Goal: Task Accomplishment & Management: Manage account settings

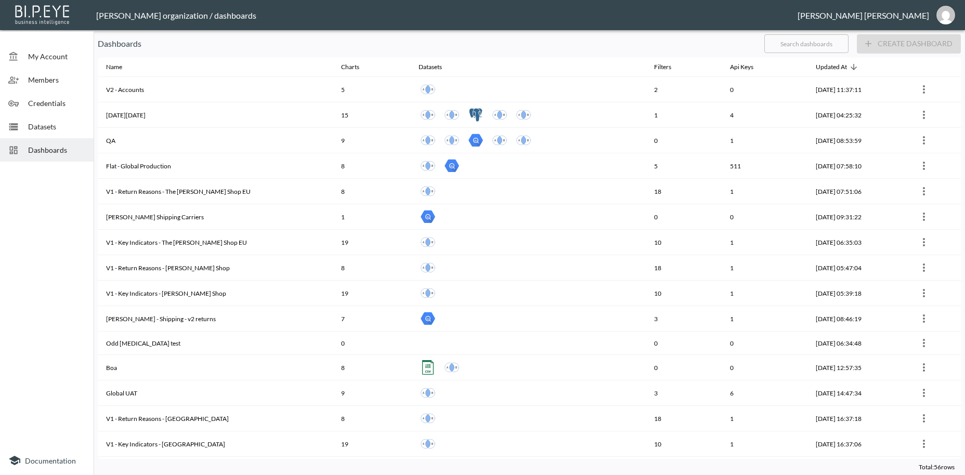
click at [49, 106] on span "Credentials" at bounding box center [56, 103] width 57 height 11
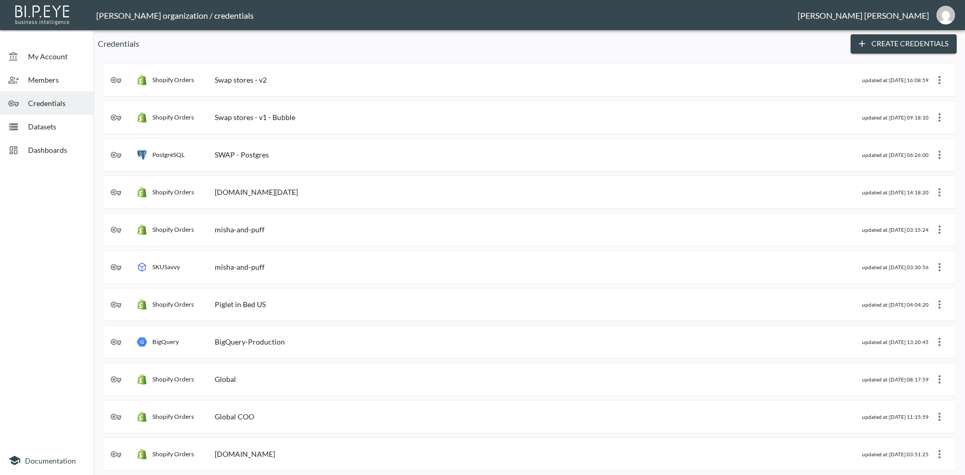
click at [251, 81] on div "Swap stores - v2" at bounding box center [241, 79] width 52 height 9
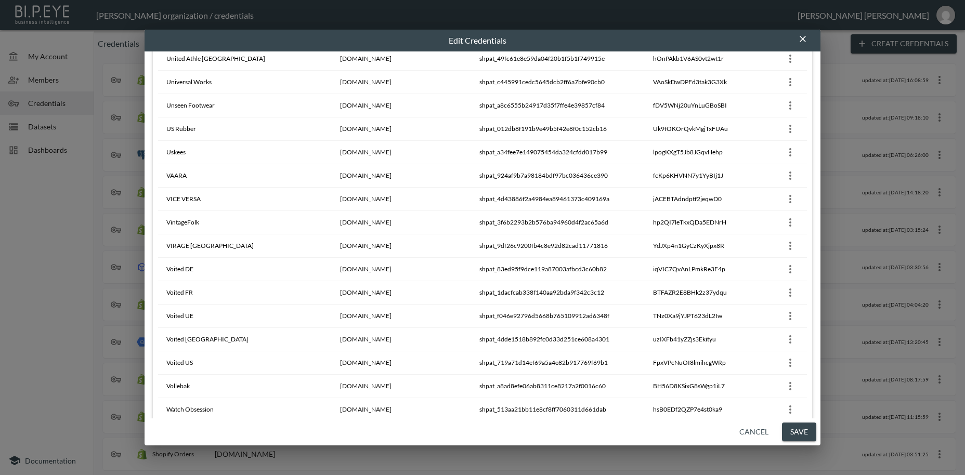
scroll to position [8997, 0]
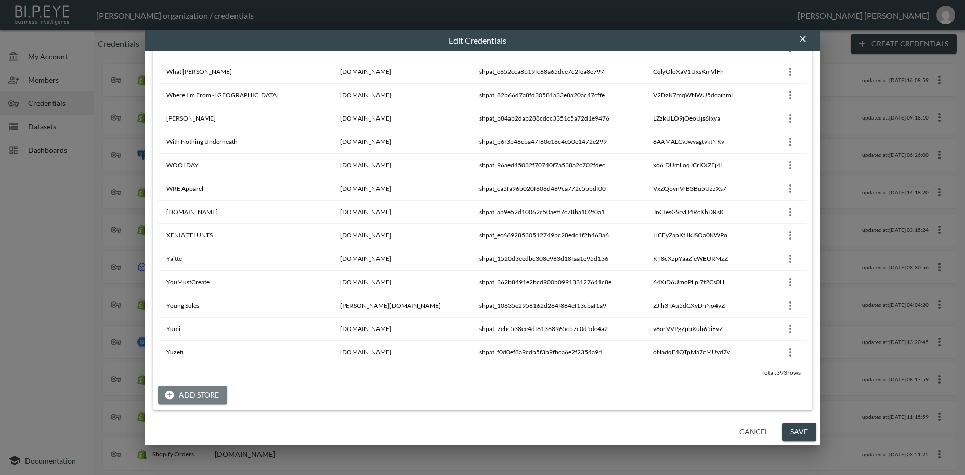
click at [210, 396] on button "Add Store" at bounding box center [192, 395] width 69 height 19
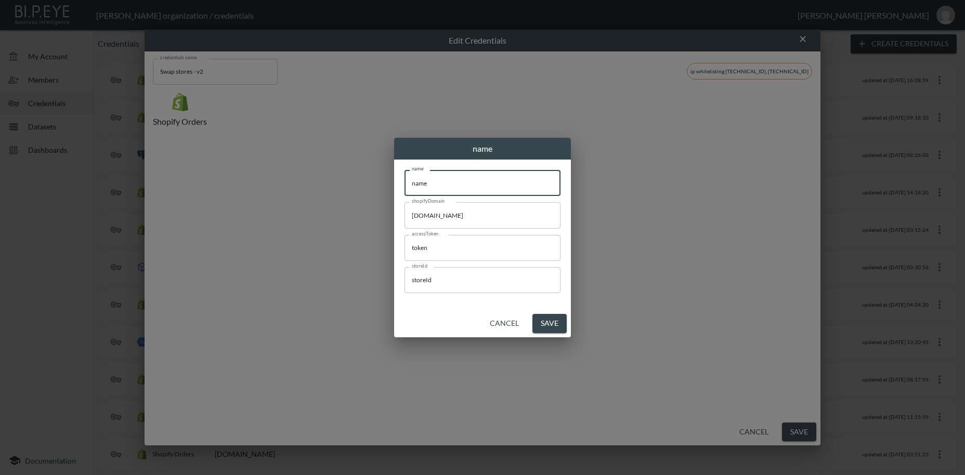
drag, startPoint x: 463, startPoint y: 184, endPoint x: 387, endPoint y: 186, distance: 76.5
click at [405, 186] on input "name" at bounding box center [483, 183] width 156 height 26
paste input "SistersandSeekers"
type input "SistersandSeekers"
drag, startPoint x: 493, startPoint y: 215, endPoint x: 360, endPoint y: 220, distance: 132.7
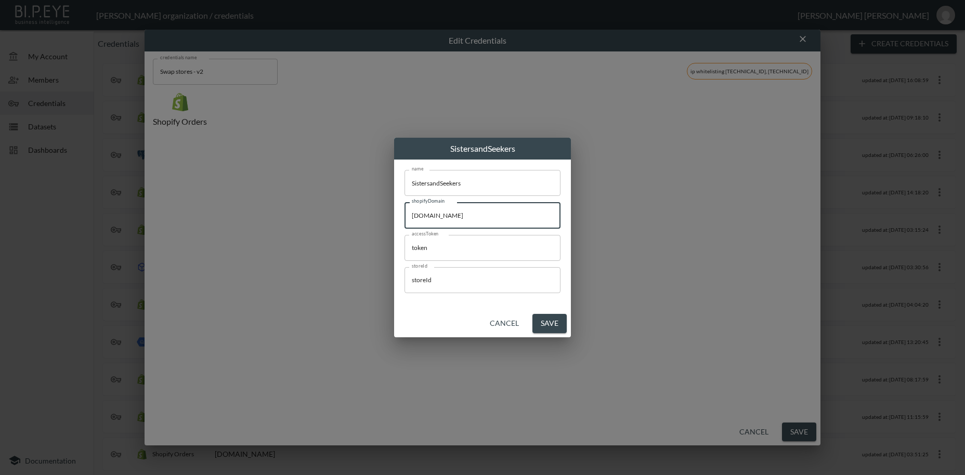
click at [405, 220] on input "[DOMAIN_NAME]" at bounding box center [483, 215] width 156 height 26
paste input "sistersandseekers"
type input "[DOMAIN_NAME]"
drag, startPoint x: 449, startPoint y: 246, endPoint x: 508, endPoint y: 375, distance: 141.6
click at [405, 254] on input "token" at bounding box center [483, 248] width 156 height 26
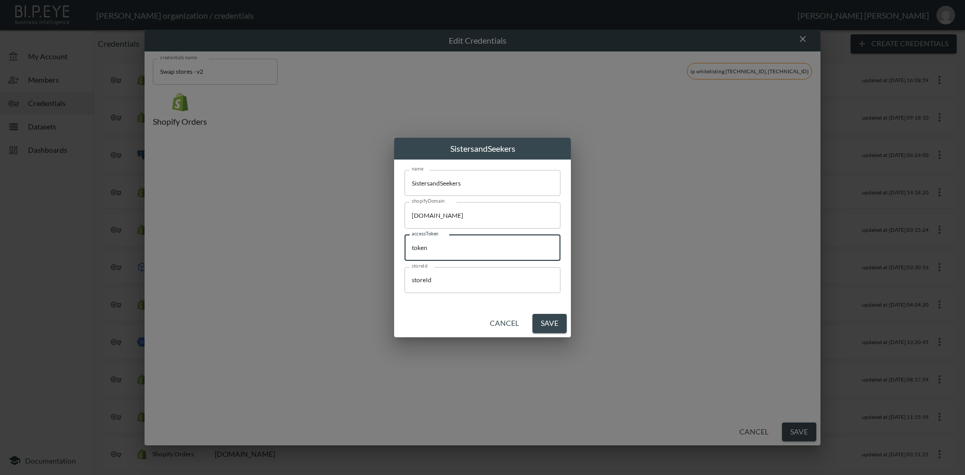
paste input "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"
type input "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"
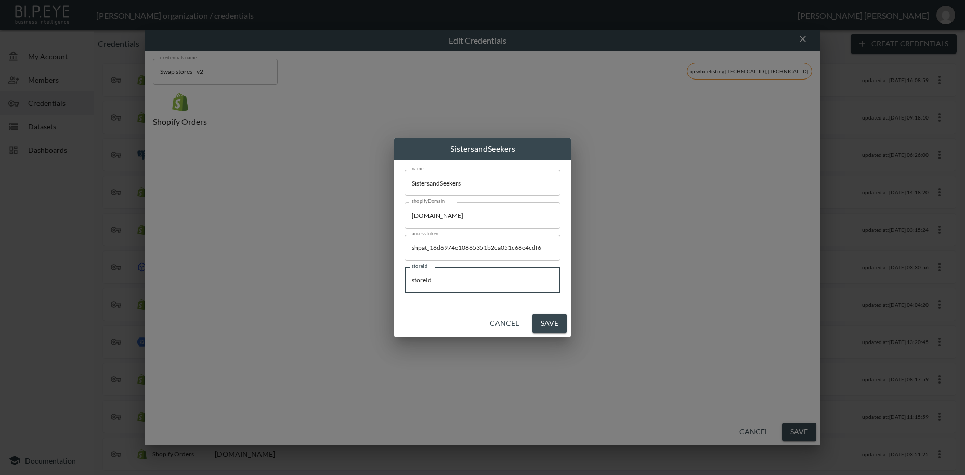
drag, startPoint x: 449, startPoint y: 284, endPoint x: 342, endPoint y: 281, distance: 107.2
click at [405, 280] on input "storeId" at bounding box center [483, 280] width 156 height 26
paste input "72XA9pfDKuzfv1xnhB4S"
type input "72XA9pfDKuzfv1xnhB4S"
click at [555, 324] on button "Save" at bounding box center [550, 323] width 34 height 19
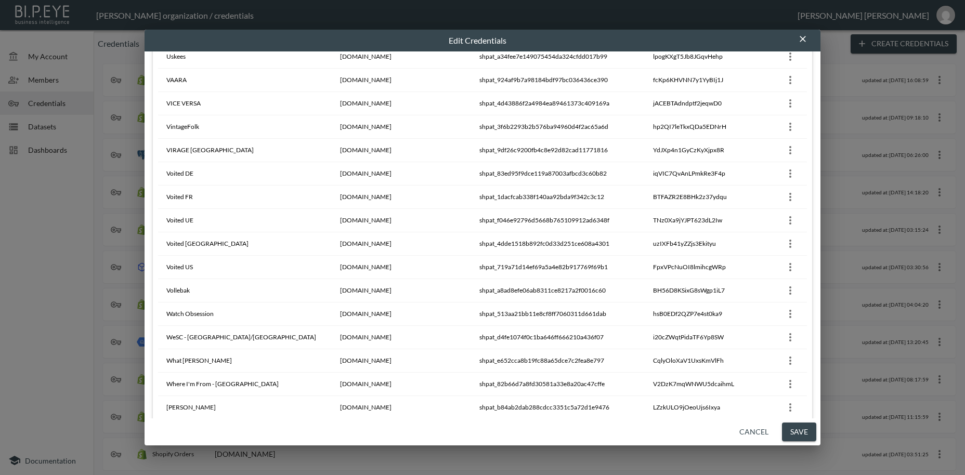
scroll to position [9020, 0]
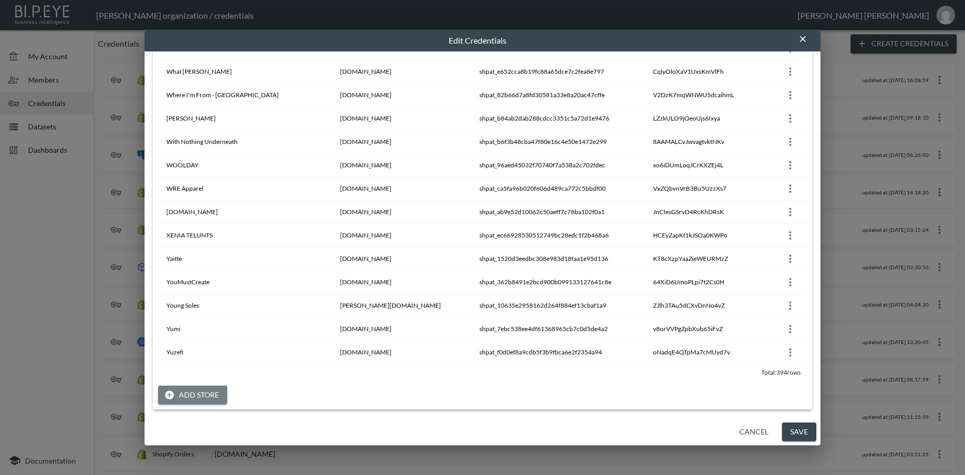
click at [199, 393] on button "Add Store" at bounding box center [192, 395] width 69 height 19
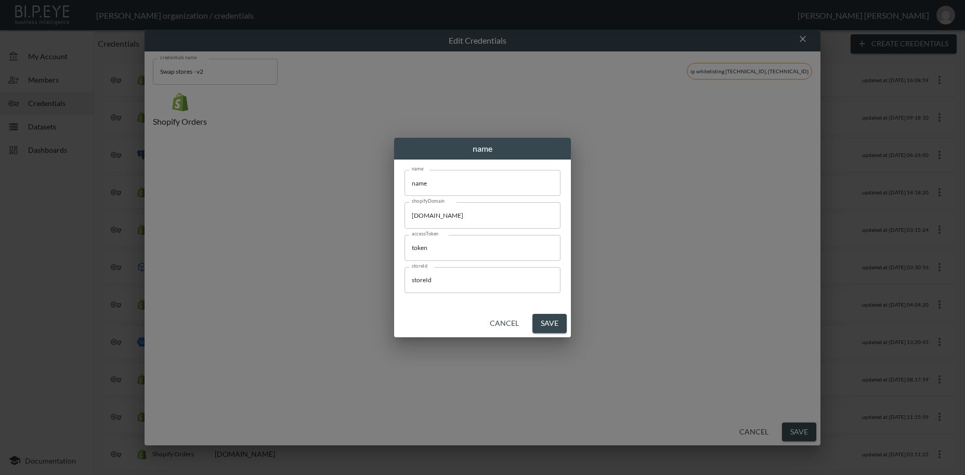
scroll to position [0, 0]
drag, startPoint x: 449, startPoint y: 187, endPoint x: 365, endPoint y: 191, distance: 83.8
click at [405, 180] on input "name" at bounding box center [483, 183] width 156 height 26
paste input "Brother and kin"
type input "Brother and kin"
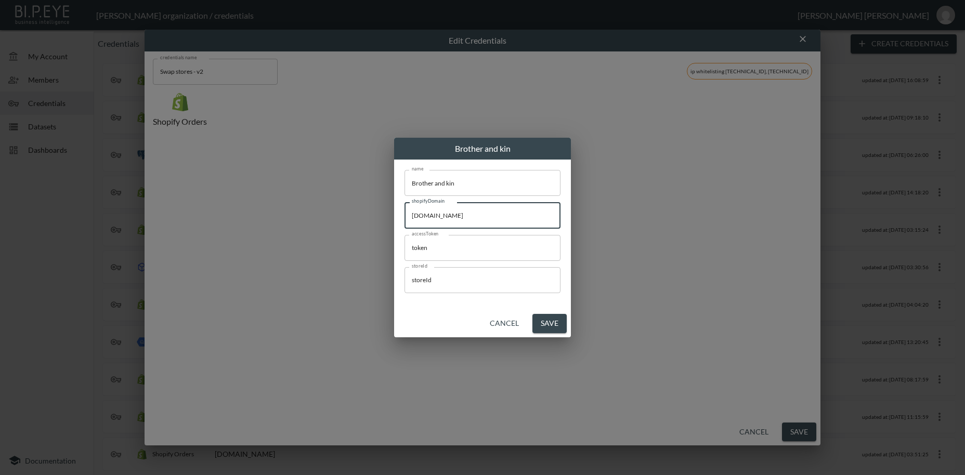
drag, startPoint x: 495, startPoint y: 213, endPoint x: 376, endPoint y: 207, distance: 119.3
click at [405, 207] on input "[DOMAIN_NAME]" at bounding box center [483, 215] width 156 height 26
paste input "brother-and-kin"
type input "[DOMAIN_NAME]"
drag, startPoint x: 432, startPoint y: 246, endPoint x: 429, endPoint y: 289, distance: 43.3
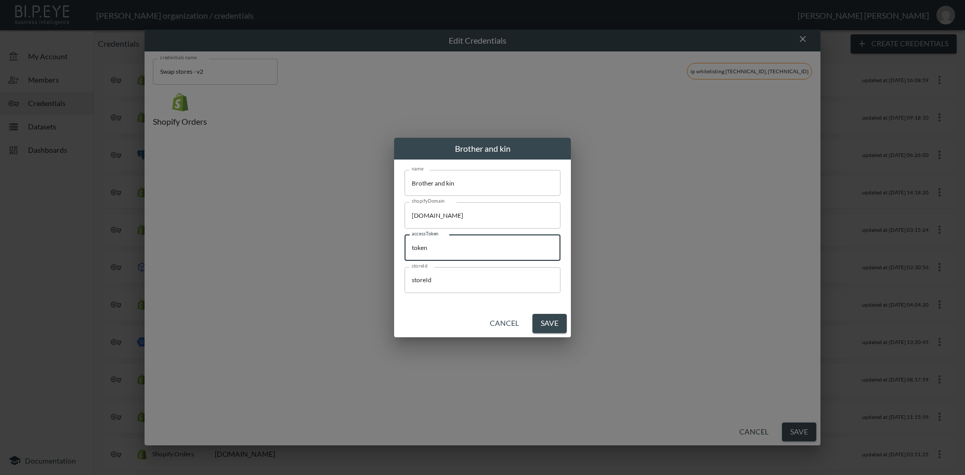
click at [405, 248] on input "token" at bounding box center [483, 248] width 156 height 26
paste input "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"
type input "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"
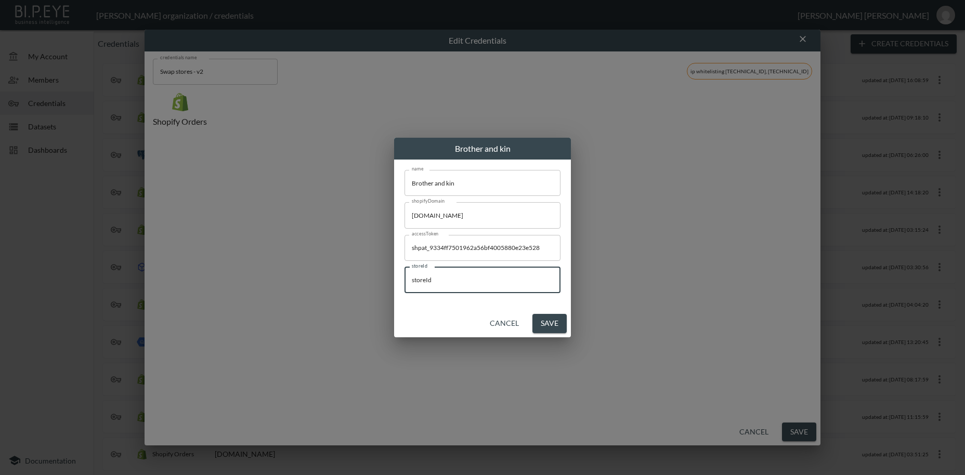
drag, startPoint x: 445, startPoint y: 279, endPoint x: 409, endPoint y: 294, distance: 38.9
click at [405, 271] on input "storeId" at bounding box center [483, 280] width 156 height 26
paste input "cmrfhkltubclp41dyDc8"
type input "cmrfhkltubclp41dyDc8"
click at [546, 325] on button "Save" at bounding box center [550, 323] width 34 height 19
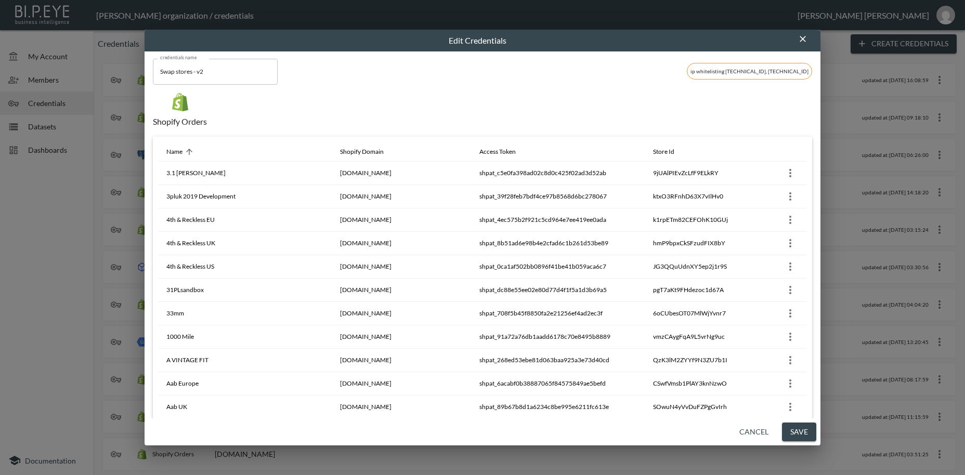
click at [807, 436] on button "Save" at bounding box center [799, 432] width 34 height 19
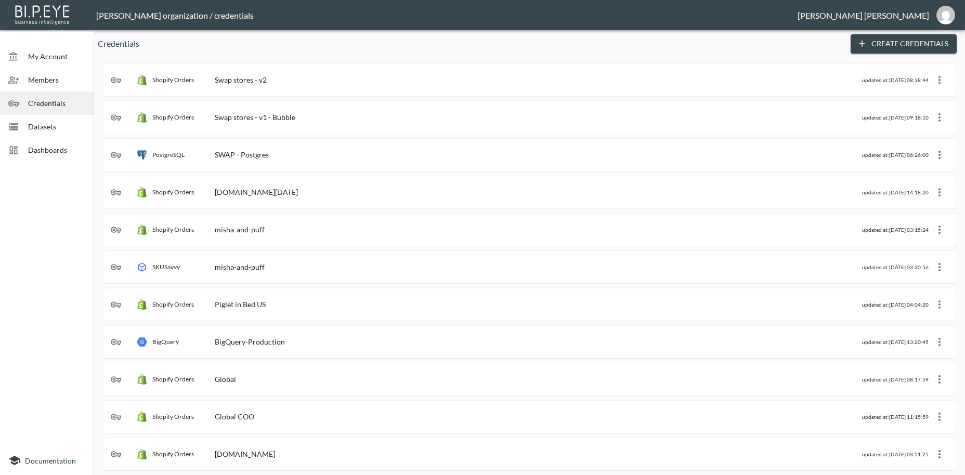
click at [55, 149] on span "Dashboards" at bounding box center [56, 150] width 57 height 11
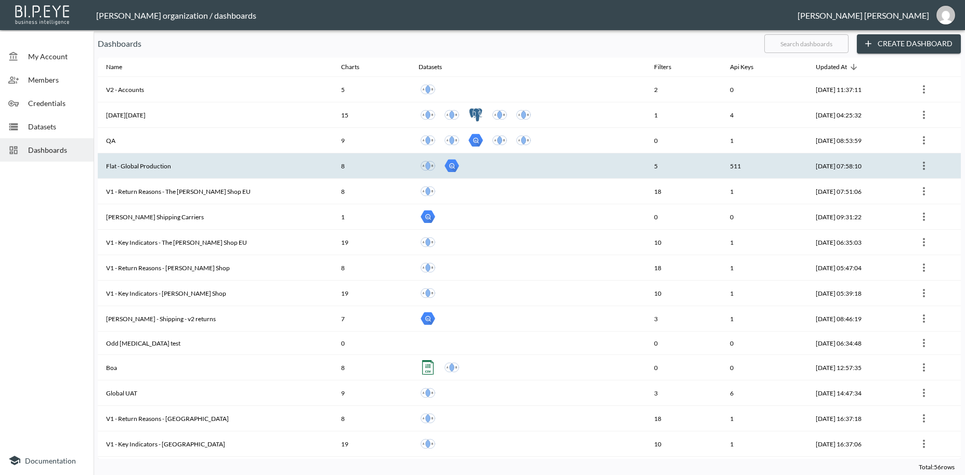
click at [161, 165] on th "Flat - Global Production" at bounding box center [215, 165] width 235 height 25
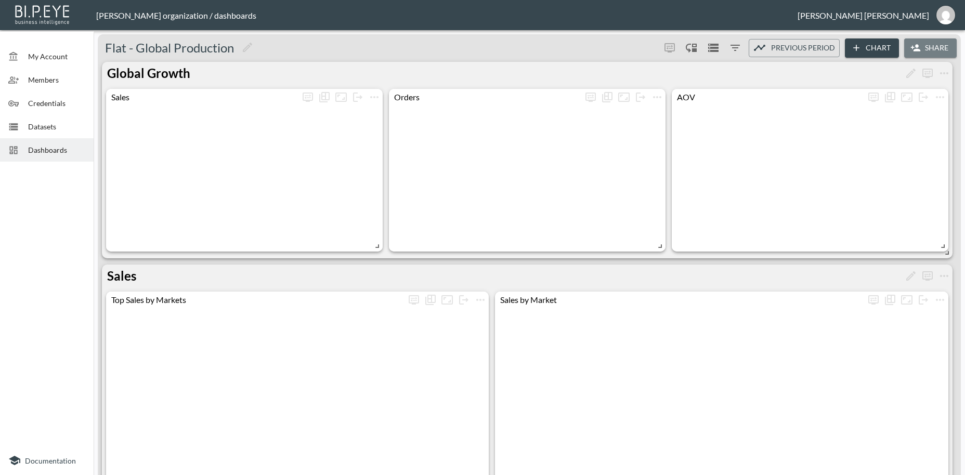
click at [938, 48] on button "Share" at bounding box center [931, 47] width 53 height 19
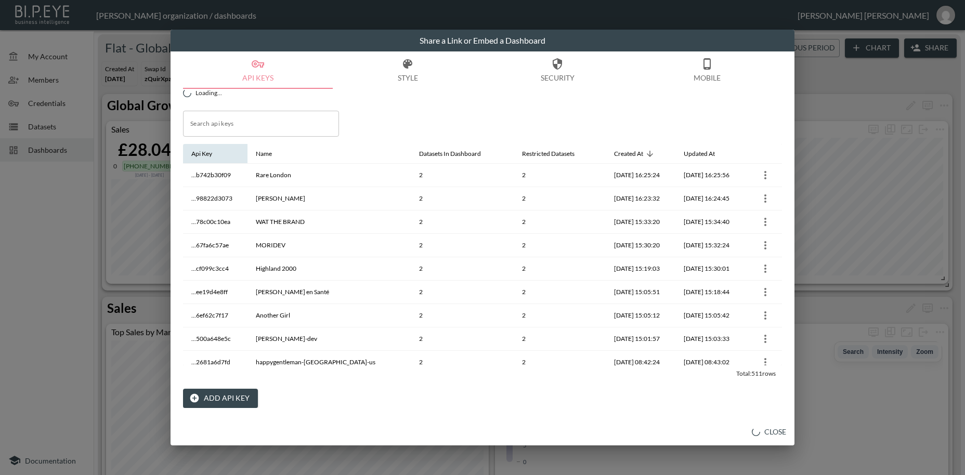
click at [220, 400] on button "Add API Key" at bounding box center [220, 398] width 75 height 19
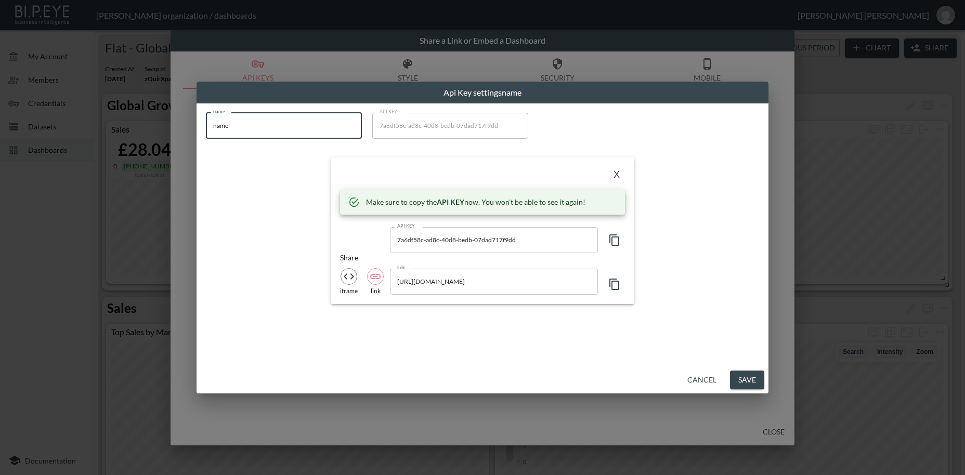
drag, startPoint x: 233, startPoint y: 125, endPoint x: 175, endPoint y: 119, distance: 58.1
click at [206, 119] on input "name" at bounding box center [284, 126] width 156 height 26
paste input "Forivor"
type input "Forivor"
click at [617, 241] on icon "button" at bounding box center [615, 240] width 12 height 12
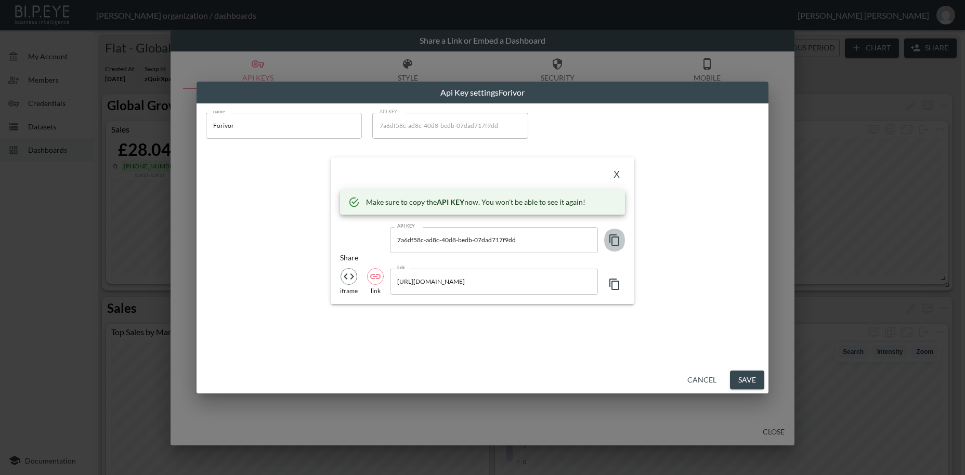
click at [617, 241] on icon "button" at bounding box center [615, 240] width 12 height 12
click at [614, 173] on button "X" at bounding box center [617, 175] width 17 height 17
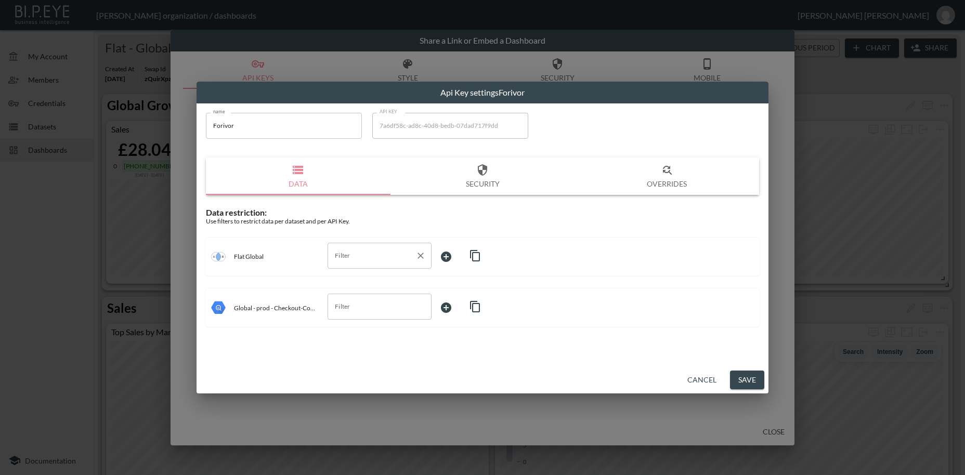
click at [346, 254] on input "Filter" at bounding box center [371, 256] width 79 height 17
click at [343, 282] on span "swapId" at bounding box center [379, 280] width 87 height 9
type input "swapId"
click at [449, 257] on body "BI.P.EYE, Interactive Analytics Dashboards - app [PERSON_NAME] organization / d…" at bounding box center [482, 237] width 965 height 475
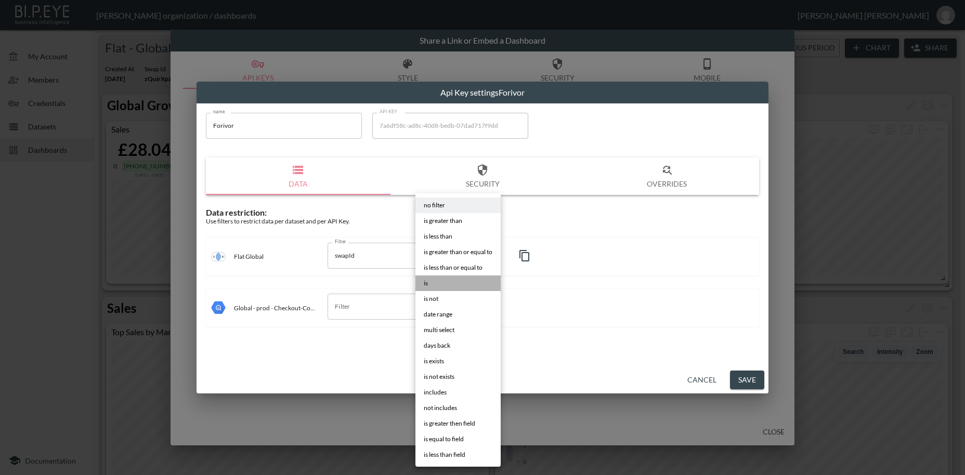
click at [434, 283] on li "is" at bounding box center [458, 284] width 85 height 16
type input "is"
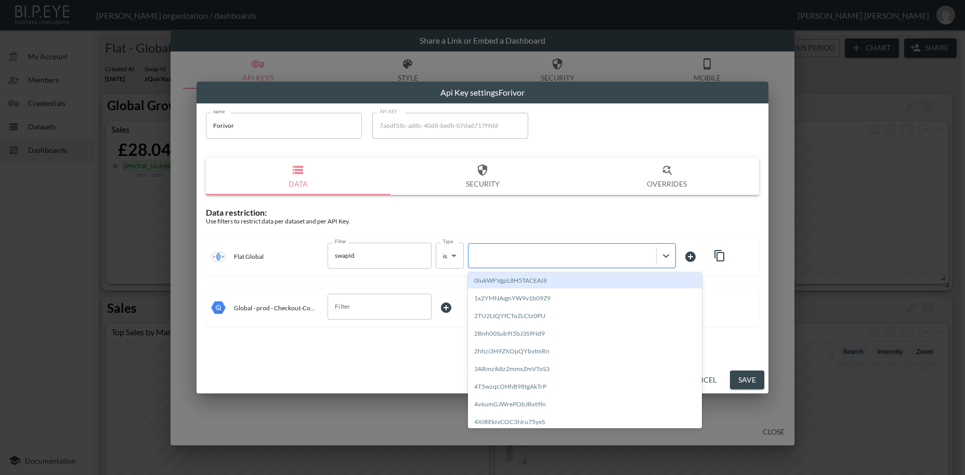
click at [506, 257] on div at bounding box center [562, 256] width 177 height 10
paste input "3eA1ePMgyxOPDwrDkLTy"
type input "3eA1ePMgyxOPDwrDkLTy"
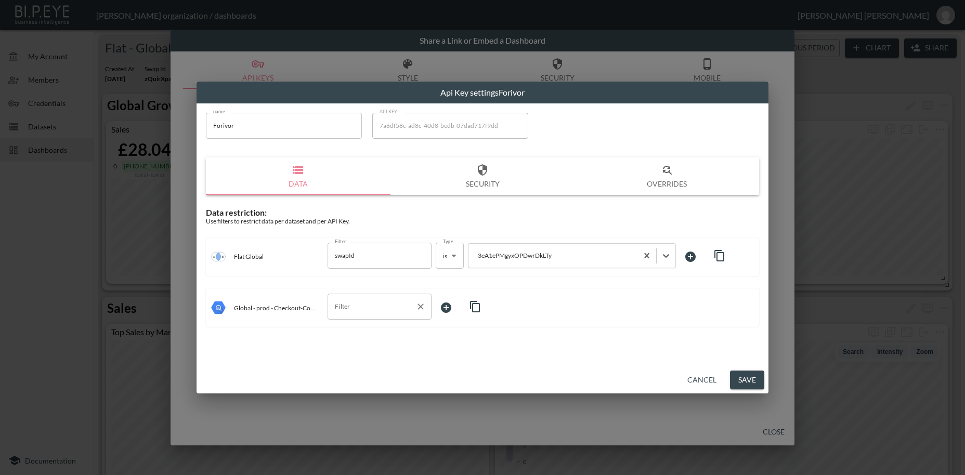
click at [367, 310] on input "Filter" at bounding box center [371, 307] width 79 height 17
click at [342, 347] on span "storeId" at bounding box center [379, 347] width 87 height 9
type input "storeId"
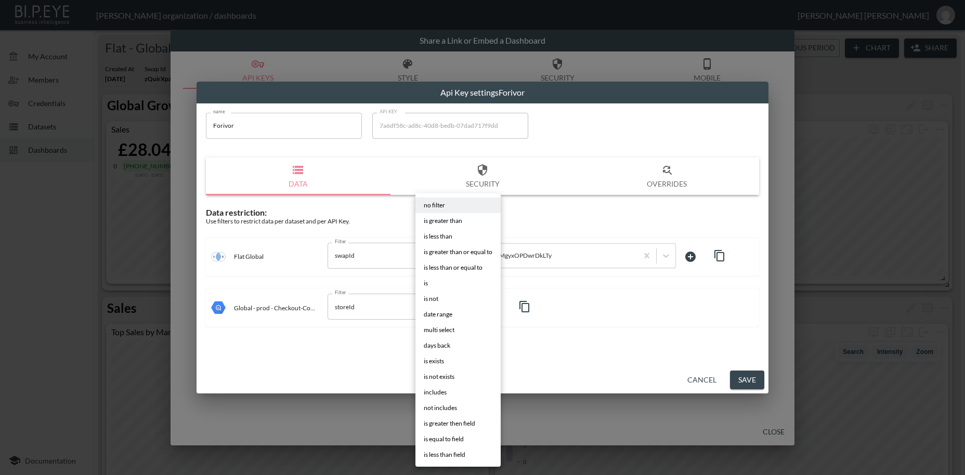
click at [454, 308] on body "BI.P.EYE, Interactive Analytics Dashboards - app [PERSON_NAME] organization / d…" at bounding box center [482, 237] width 965 height 475
click at [435, 284] on li "is" at bounding box center [458, 284] width 85 height 16
type input "is"
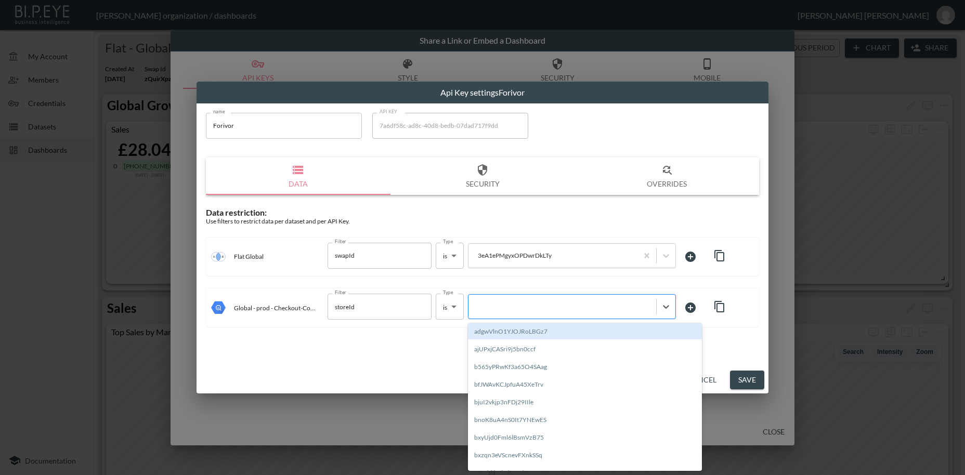
click at [503, 305] on div at bounding box center [562, 307] width 177 height 10
paste input "3eA1ePMgyxOPDwrDkLTy"
type input "3eA1ePMgyxOPDwrDkLTy"
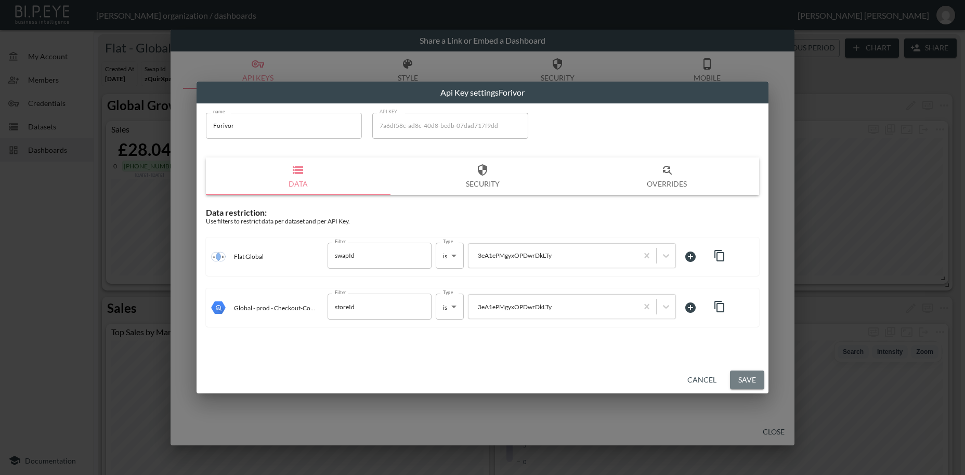
click at [752, 381] on button "Save" at bounding box center [747, 380] width 34 height 19
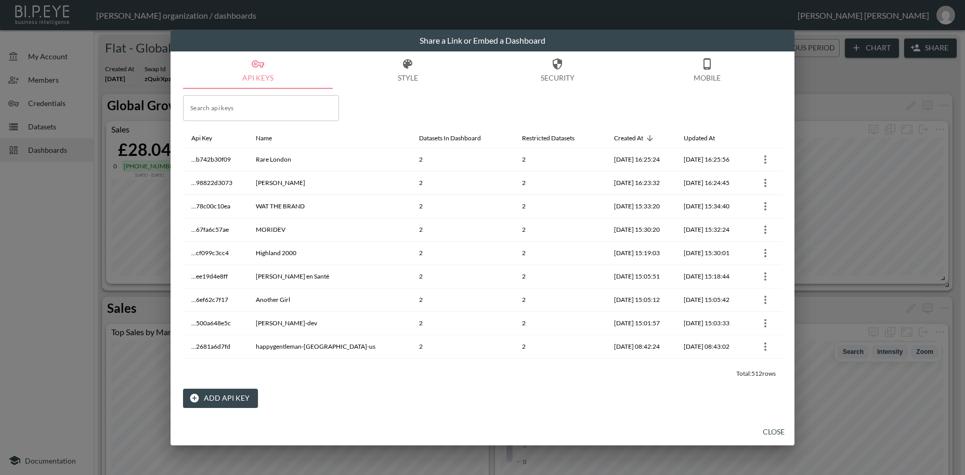
click at [223, 107] on input "Search api keys" at bounding box center [261, 108] width 156 height 26
paste input "Forivor"
type input "Forivor"
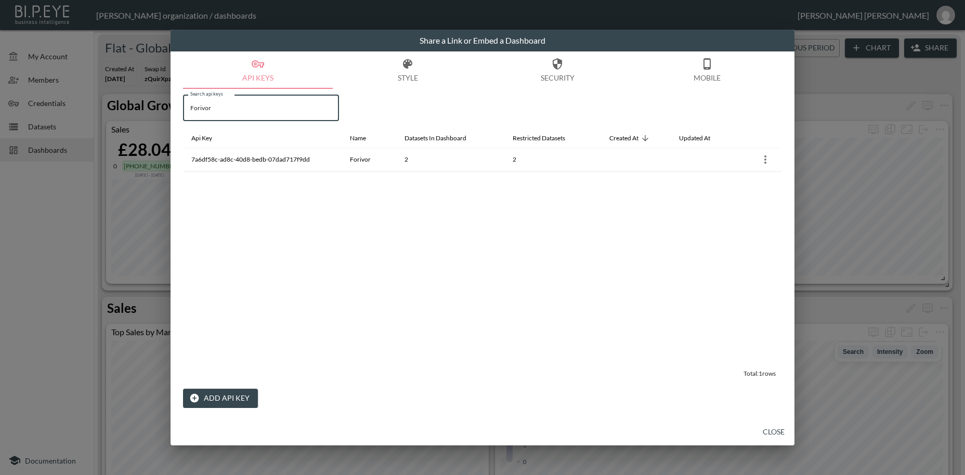
drag, startPoint x: 258, startPoint y: 110, endPoint x: 163, endPoint y: 107, distance: 95.2
click at [183, 107] on input "Forivor" at bounding box center [261, 108] width 156 height 26
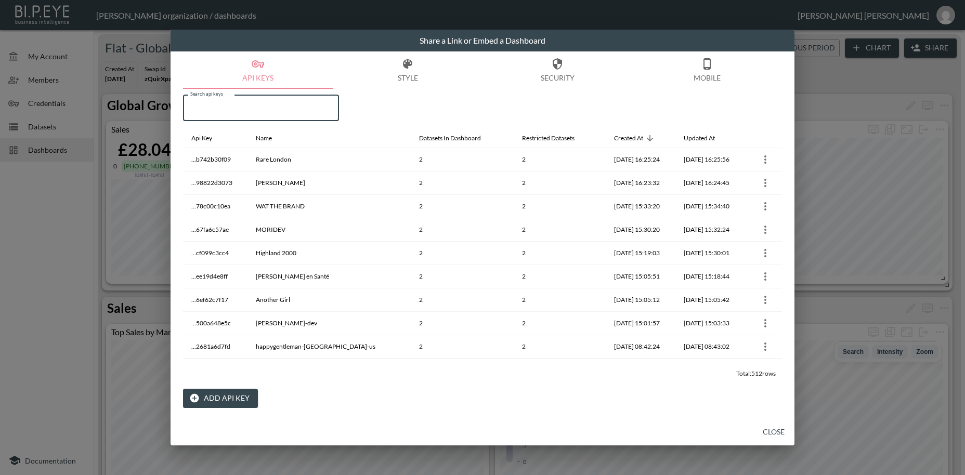
click at [231, 401] on button "Add API Key" at bounding box center [220, 398] width 75 height 19
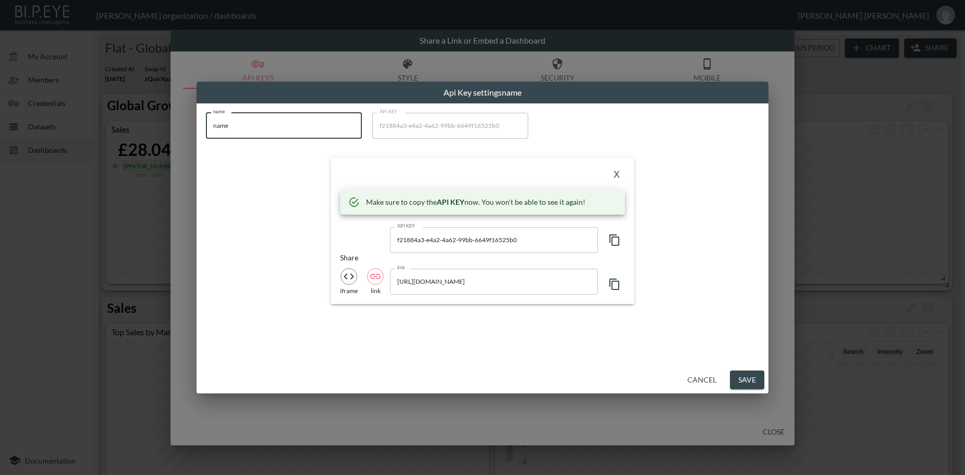
drag, startPoint x: 248, startPoint y: 126, endPoint x: 179, endPoint y: 121, distance: 69.4
click at [206, 121] on input "name" at bounding box center [284, 126] width 156 height 26
paste input "Story mfg."
type input "Story mfg."
click at [614, 240] on icon "button" at bounding box center [615, 240] width 12 height 12
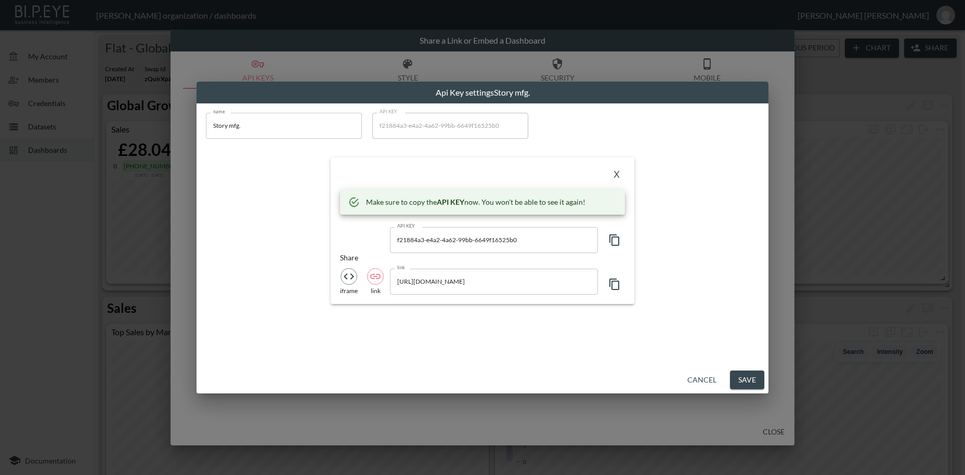
click at [614, 240] on icon "button" at bounding box center [615, 240] width 12 height 12
click at [617, 176] on button "X" at bounding box center [617, 175] width 17 height 17
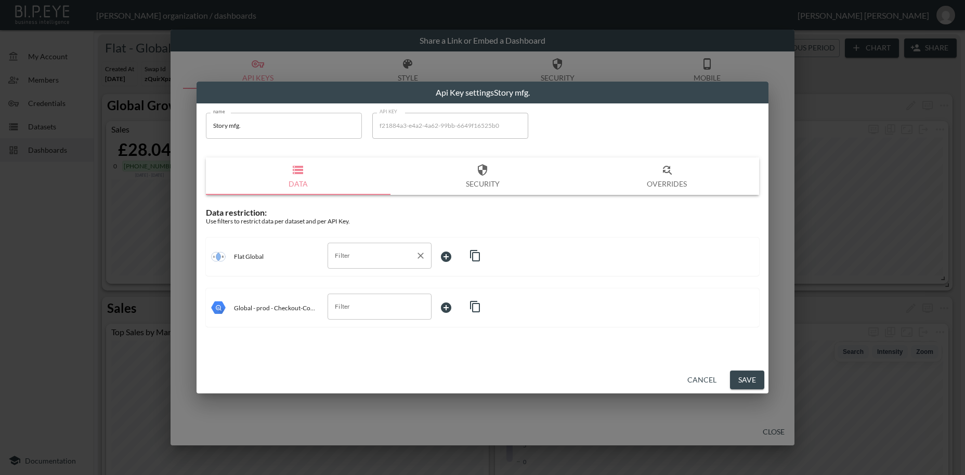
click at [341, 256] on input "Filter" at bounding box center [371, 256] width 79 height 17
click at [354, 281] on span "swapId" at bounding box center [379, 280] width 87 height 9
type input "swapId"
click at [446, 251] on body "BI.P.EYE, Interactive Analytics Dashboards - app [PERSON_NAME] organization / d…" at bounding box center [482, 237] width 965 height 475
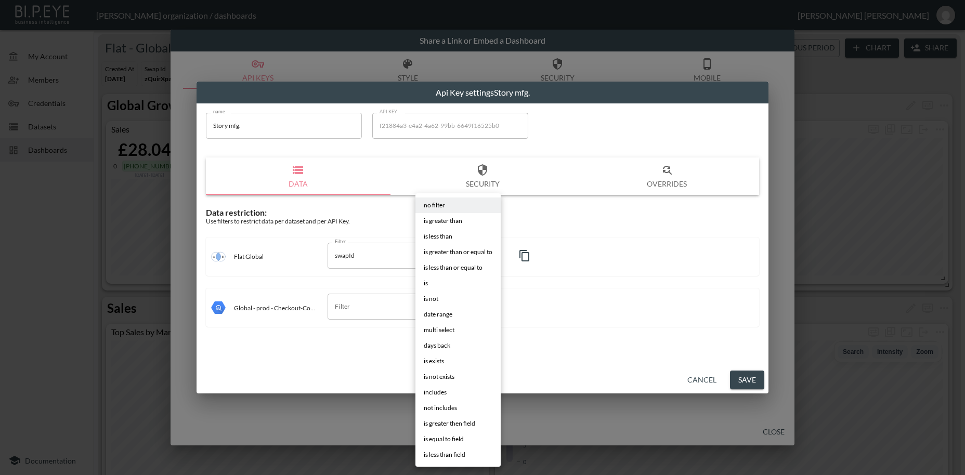
click at [429, 284] on li "is" at bounding box center [458, 284] width 85 height 16
click at [497, 255] on div at bounding box center [482, 237] width 965 height 475
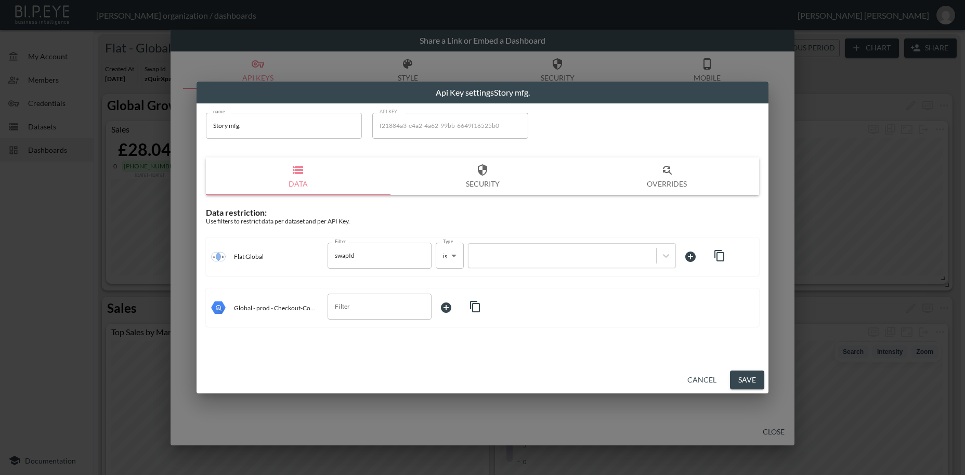
click at [482, 255] on li "is greater than or equal to" at bounding box center [459, 259] width 64 height 9
click at [519, 255] on div at bounding box center [482, 237] width 965 height 475
click at [476, 258] on span "is greater than or equal to" at bounding box center [458, 259] width 51 height 5
click at [477, 256] on li "is greater than or equal to" at bounding box center [462, 259] width 70 height 9
click at [428, 255] on li "is less than" at bounding box center [462, 251] width 70 height 9
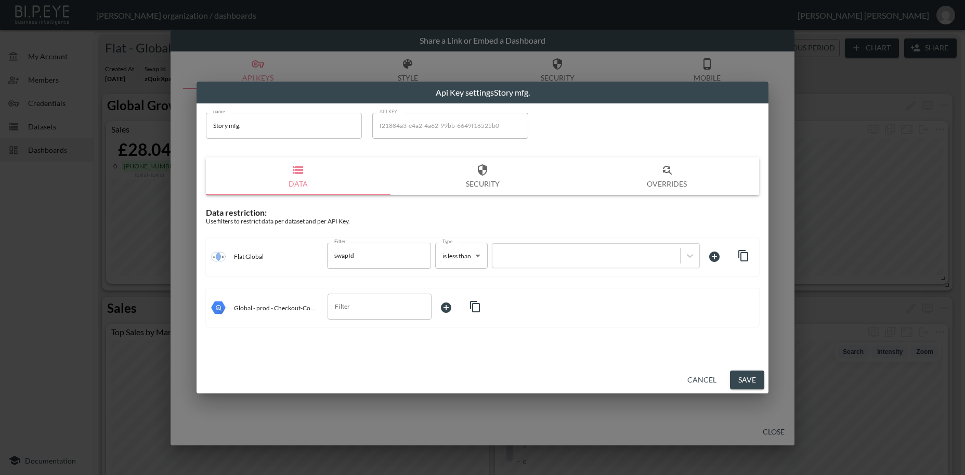
click at [475, 255] on li "is greater than or equal to" at bounding box center [462, 259] width 70 height 9
click at [456, 255] on li "is greater than or equal to" at bounding box center [459, 259] width 64 height 9
click at [479, 256] on li "is greater than or equal to" at bounding box center [462, 259] width 70 height 9
click at [521, 261] on div at bounding box center [482, 237] width 965 height 475
click at [479, 256] on body "BI.P.EYE, Interactive Analytics Dashboards - app [PERSON_NAME] organization / d…" at bounding box center [482, 237] width 965 height 475
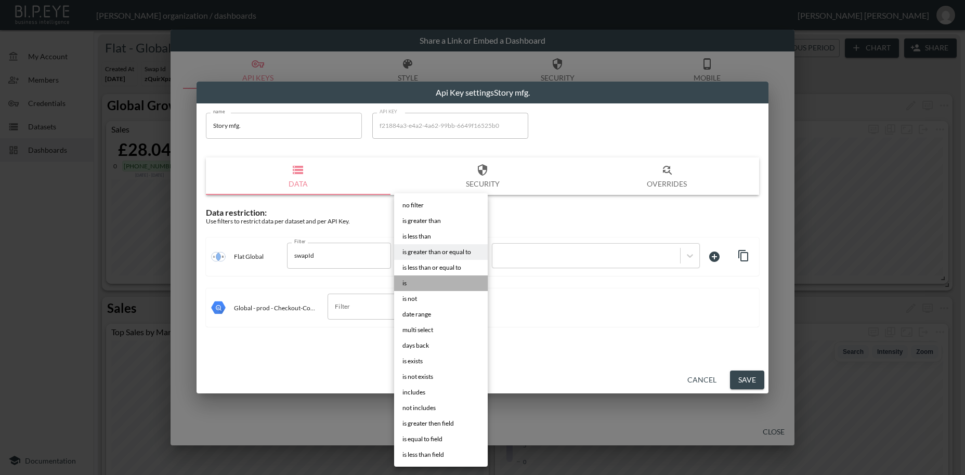
click at [407, 285] on li "is" at bounding box center [441, 284] width 94 height 16
type input "is"
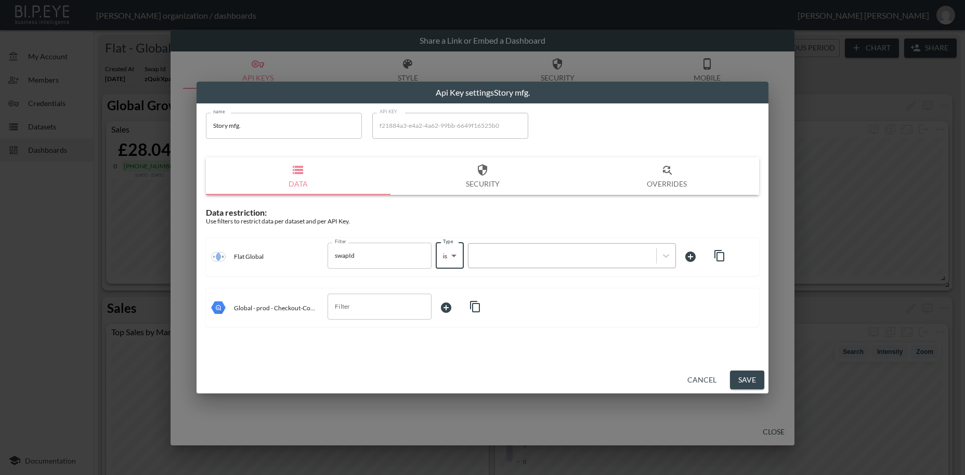
click at [525, 254] on div at bounding box center [562, 256] width 177 height 10
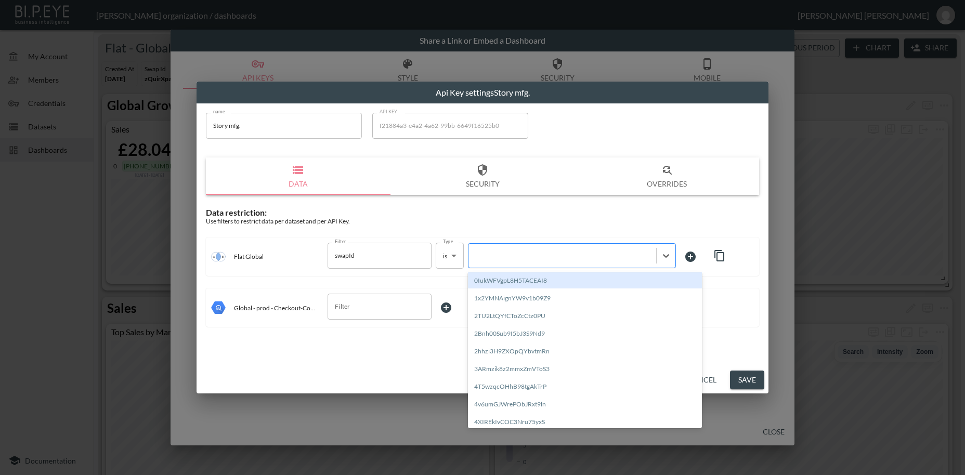
paste input "Tm3hkcoh48oSBqMPq9bj"
type input "Tm3hkcoh48oSBqMPq9bj"
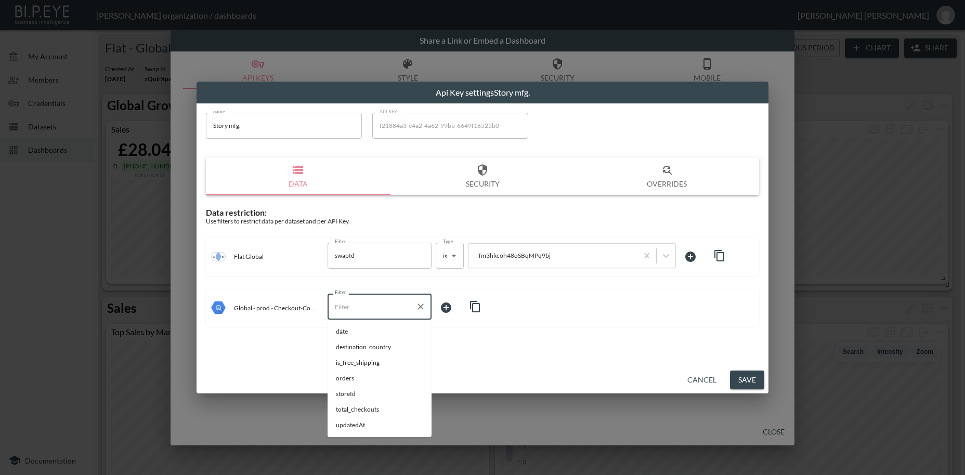
click at [357, 304] on input "Filter" at bounding box center [371, 307] width 79 height 17
click at [349, 396] on span "storeId" at bounding box center [379, 394] width 87 height 9
type input "storeId"
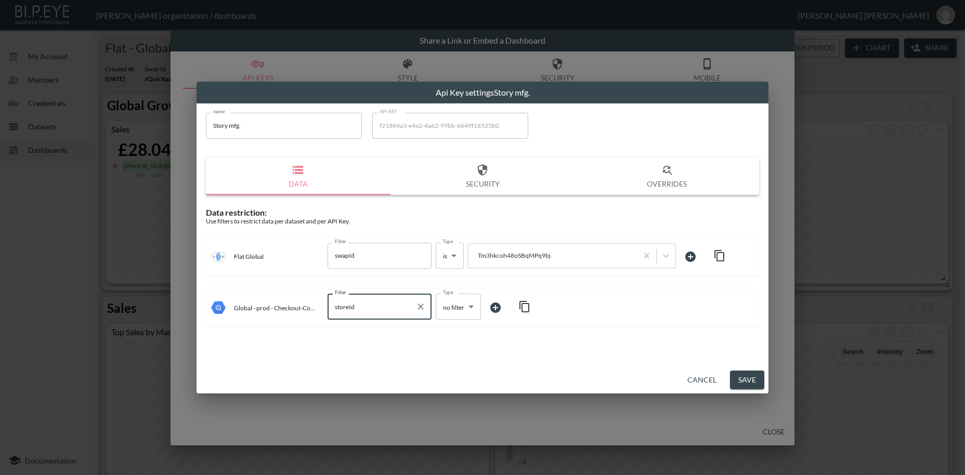
click at [456, 308] on body "BI.P.EYE, Interactive Analytics Dashboards - app [PERSON_NAME] organization / d…" at bounding box center [482, 237] width 965 height 475
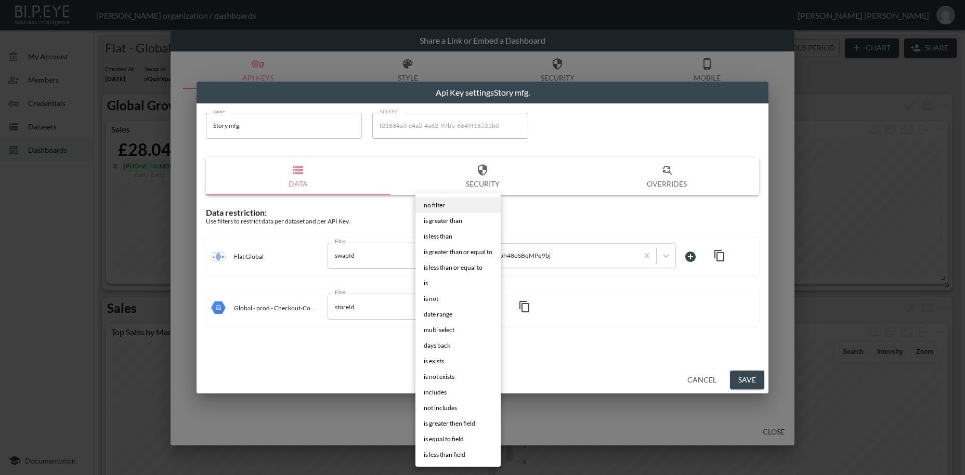
click at [429, 282] on li "is" at bounding box center [458, 284] width 85 height 16
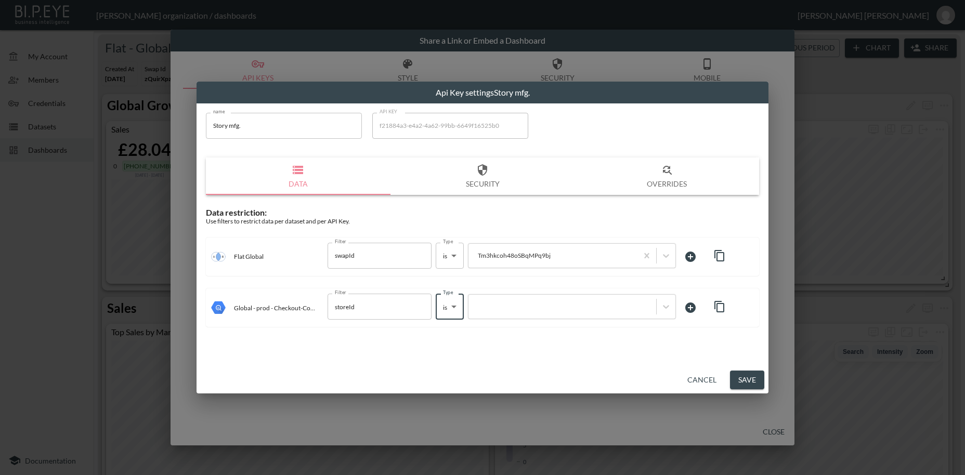
type input "is"
click at [540, 308] on div at bounding box center [562, 307] width 177 height 10
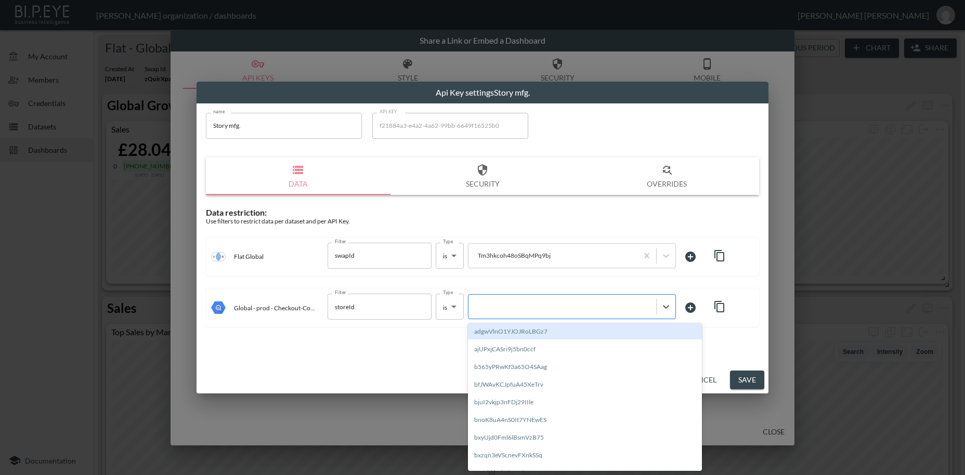
paste input "Tm3hkcoh48oSBqMPq9bj"
type input "Tm3hkcoh48oSBqMPq9bj"
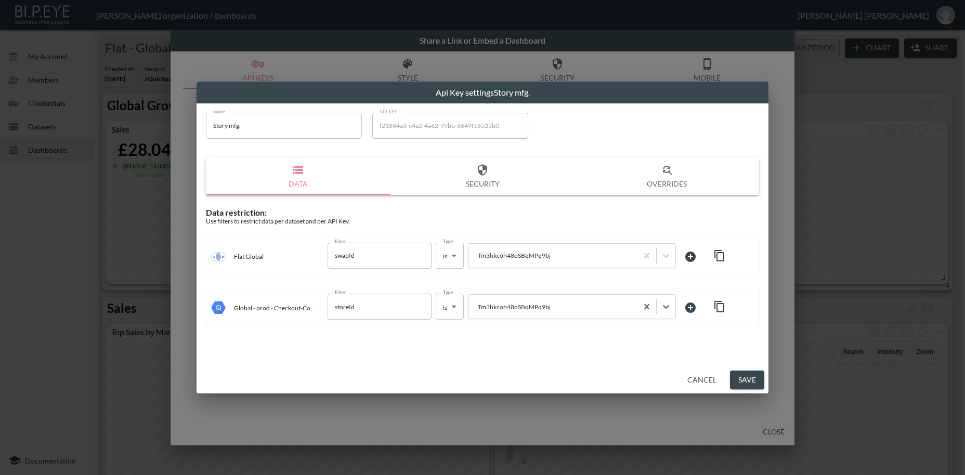
click at [743, 380] on button "Save" at bounding box center [747, 380] width 34 height 19
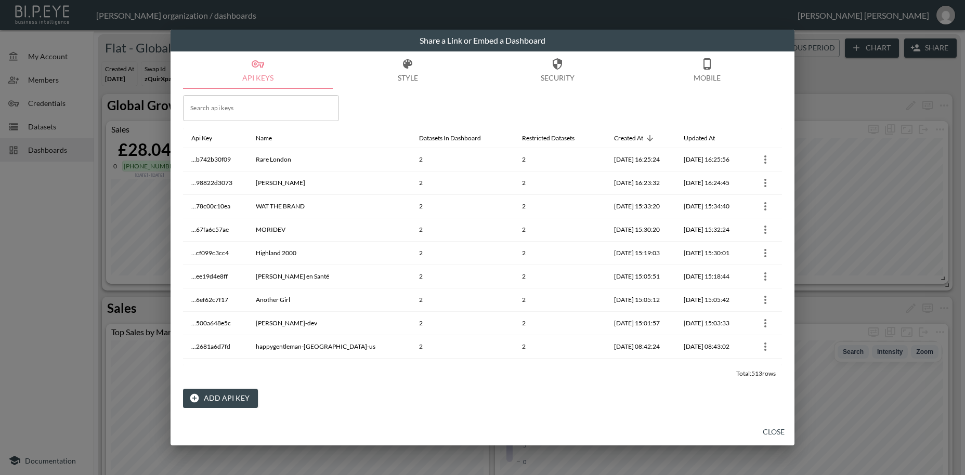
click at [224, 400] on button "Add API Key" at bounding box center [220, 398] width 75 height 19
click at [234, 400] on button "Add API Key" at bounding box center [220, 398] width 75 height 19
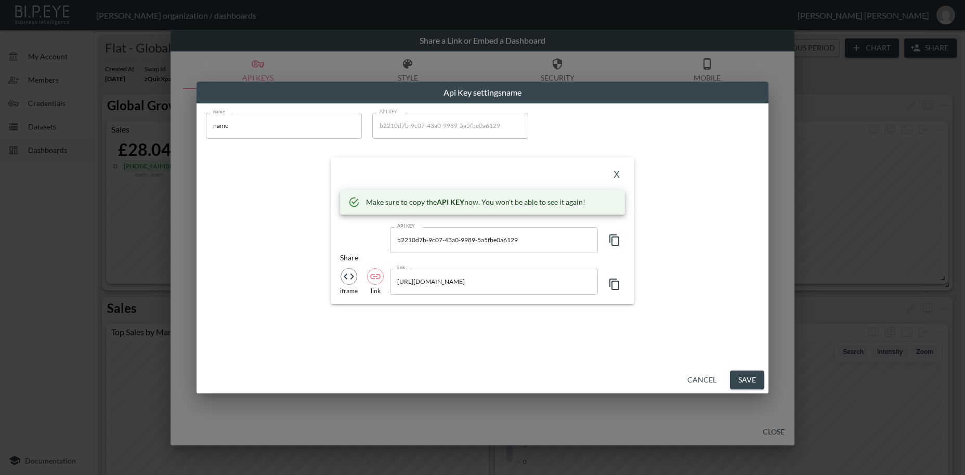
drag, startPoint x: 224, startPoint y: 126, endPoint x: 196, endPoint y: 123, distance: 28.8
click at [206, 123] on input "name" at bounding box center [284, 126] width 156 height 26
paste input "[PERSON_NAME] Wellness"
click at [616, 242] on icon "button" at bounding box center [615, 240] width 12 height 12
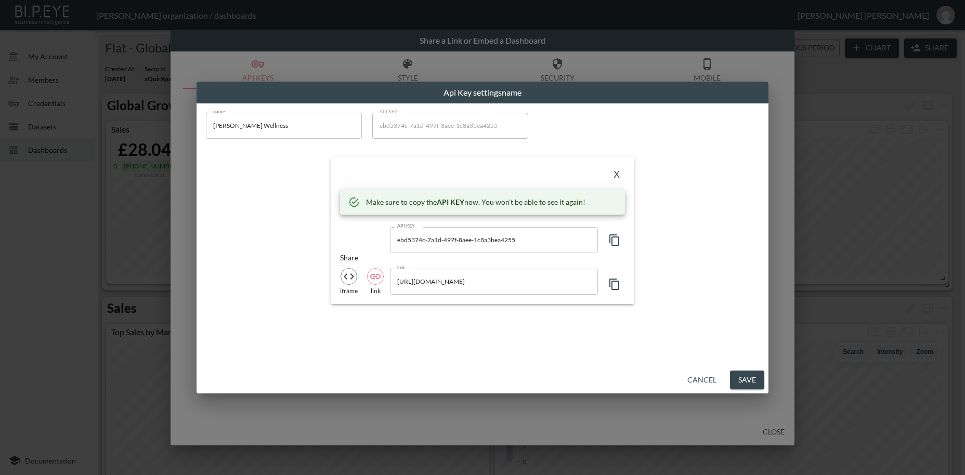
type input "name"
type input "ebd5374c-7a1d-497f-8aee-1c8a3bea4255"
click at [617, 177] on button "X" at bounding box center [617, 175] width 17 height 17
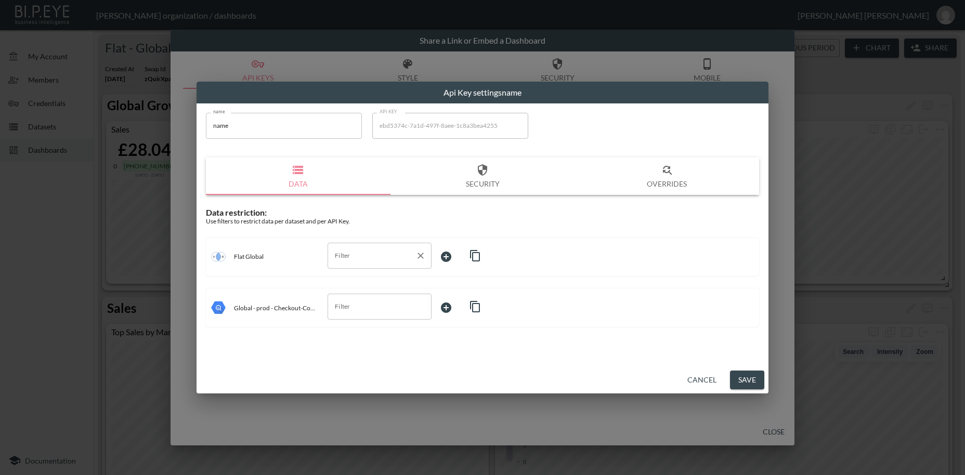
click at [346, 257] on input "Filter" at bounding box center [371, 256] width 79 height 17
click at [354, 280] on span "swapId" at bounding box center [379, 280] width 87 height 9
type input "swapId"
click at [450, 255] on body "BI.P.EYE, Interactive Analytics Dashboards - app [PERSON_NAME] organization / d…" at bounding box center [482, 237] width 965 height 475
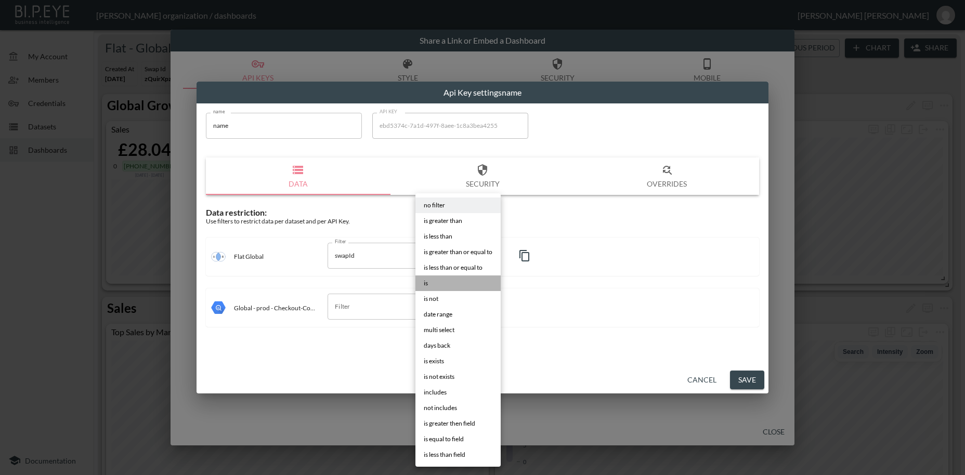
click at [428, 283] on span "is" at bounding box center [426, 283] width 4 height 9
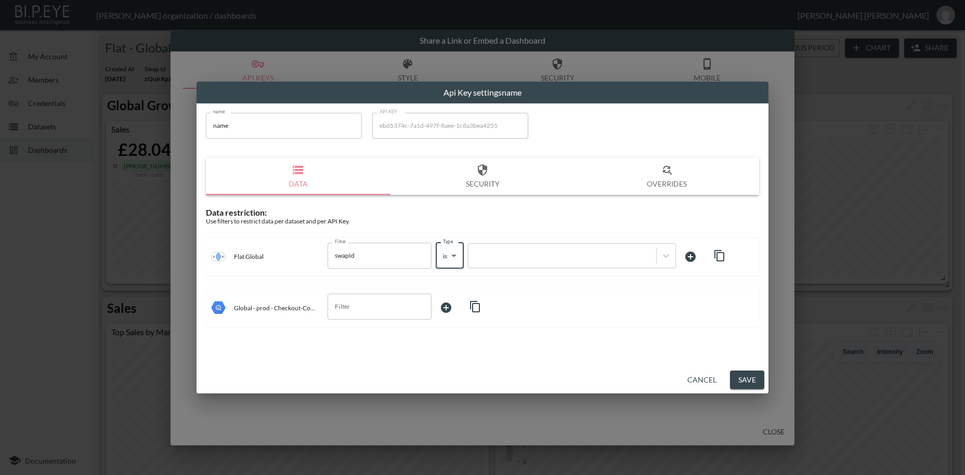
click at [577, 255] on div at bounding box center [482, 237] width 965 height 475
click at [596, 259] on div at bounding box center [482, 237] width 965 height 475
click at [564, 260] on div at bounding box center [482, 237] width 965 height 475
click at [497, 256] on div at bounding box center [482, 237] width 965 height 475
click at [484, 259] on span "is greater than or equal to" at bounding box center [458, 259] width 51 height 5
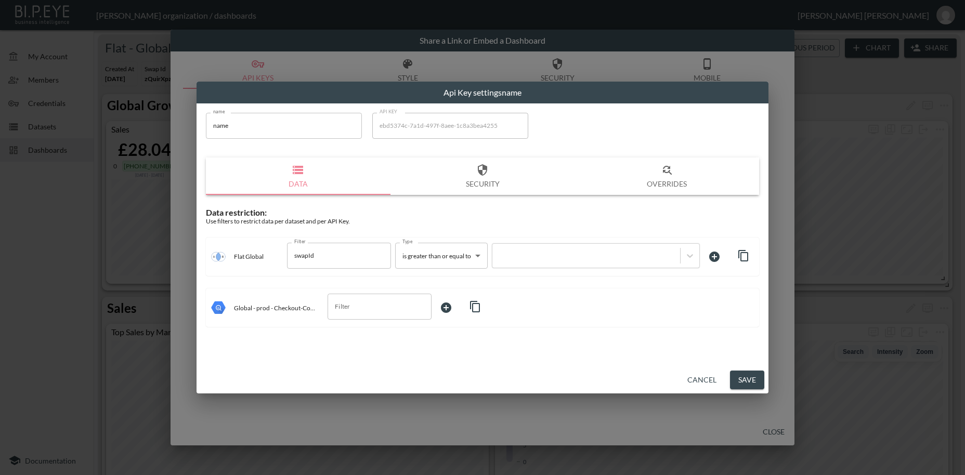
click at [479, 257] on span "is greater than or equal to" at bounding box center [458, 259] width 51 height 5
drag, startPoint x: 238, startPoint y: 127, endPoint x: 217, endPoint y: 124, distance: 21.0
click at [217, 124] on div at bounding box center [482, 237] width 965 height 475
click at [227, 125] on div at bounding box center [482, 237] width 965 height 475
click at [225, 129] on div at bounding box center [482, 237] width 965 height 475
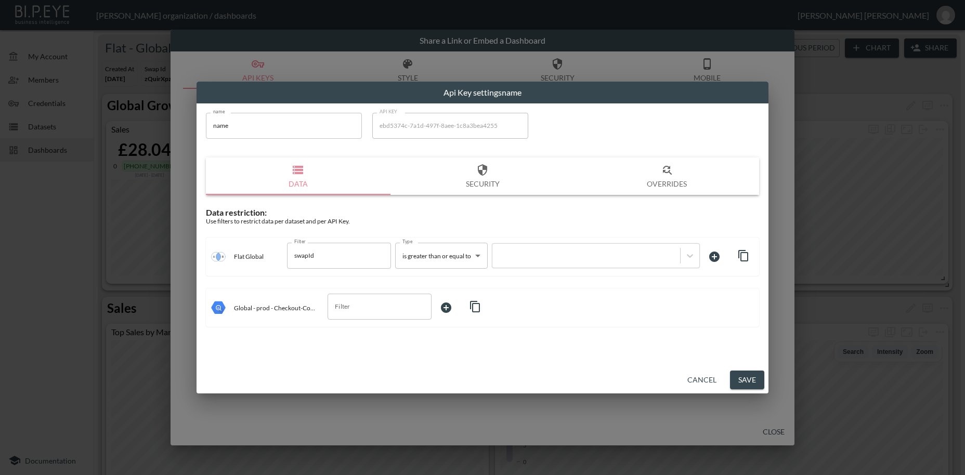
click at [225, 129] on div at bounding box center [482, 237] width 965 height 475
click at [479, 255] on li "is greater than or equal to" at bounding box center [462, 259] width 70 height 9
click at [406, 306] on div at bounding box center [482, 237] width 965 height 475
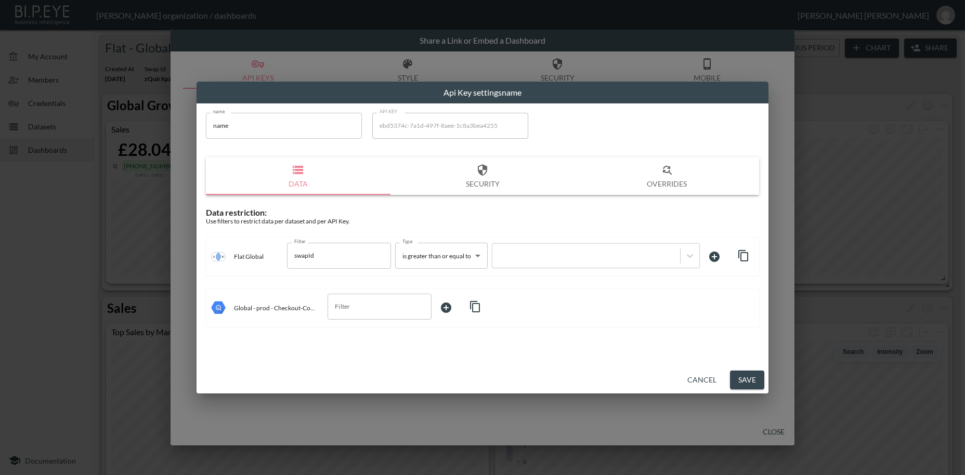
click at [478, 254] on li "is less than" at bounding box center [462, 251] width 70 height 9
click at [479, 256] on li "is greater than or equal to" at bounding box center [459, 259] width 64 height 9
click at [478, 256] on li "is greater than or equal to" at bounding box center [462, 259] width 70 height 9
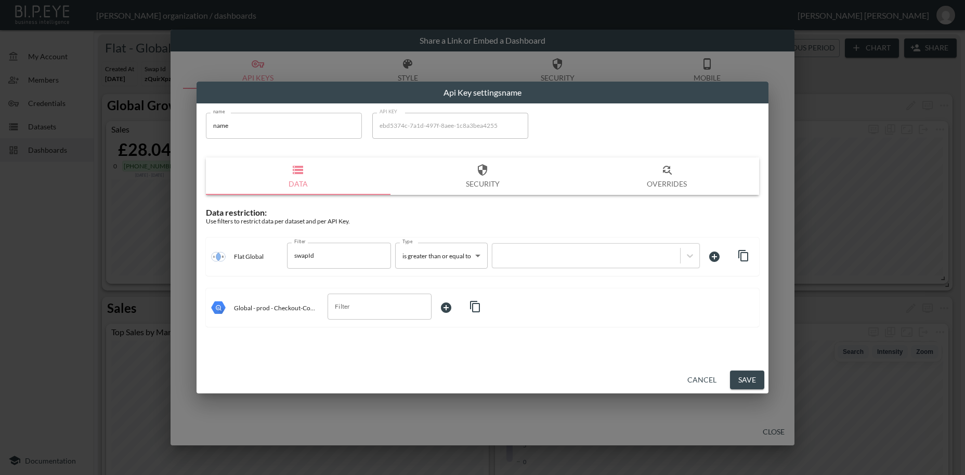
click at [478, 254] on li "is less than" at bounding box center [462, 251] width 70 height 9
click at [478, 257] on span "is greater than or equal to" at bounding box center [458, 259] width 51 height 5
click at [479, 257] on span "is greater than or equal to" at bounding box center [458, 259] width 51 height 5
click at [480, 257] on body "BI.P.EYE, Interactive Analytics Dashboards - app [PERSON_NAME] organization / d…" at bounding box center [482, 237] width 965 height 475
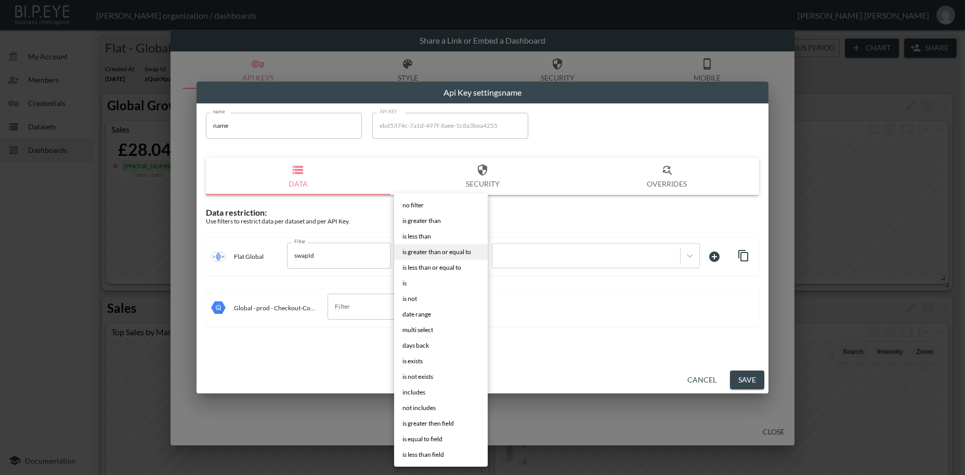
click at [411, 282] on li "is" at bounding box center [441, 284] width 94 height 16
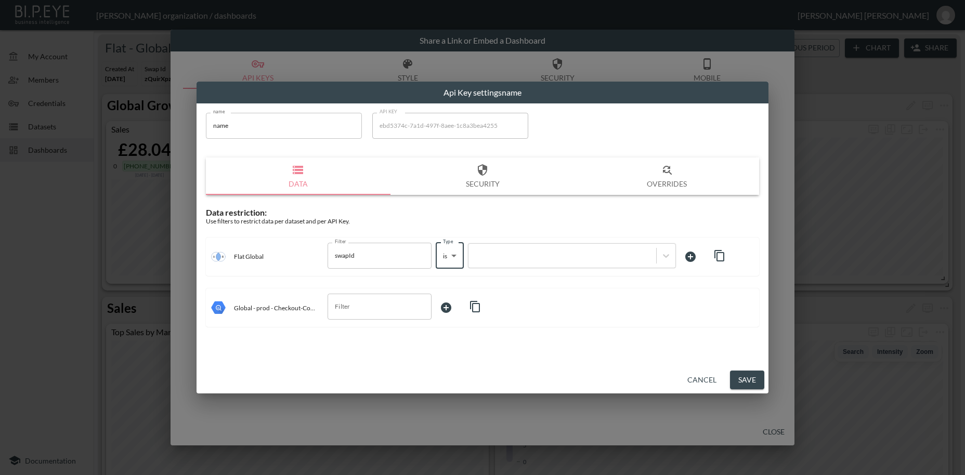
type input "is"
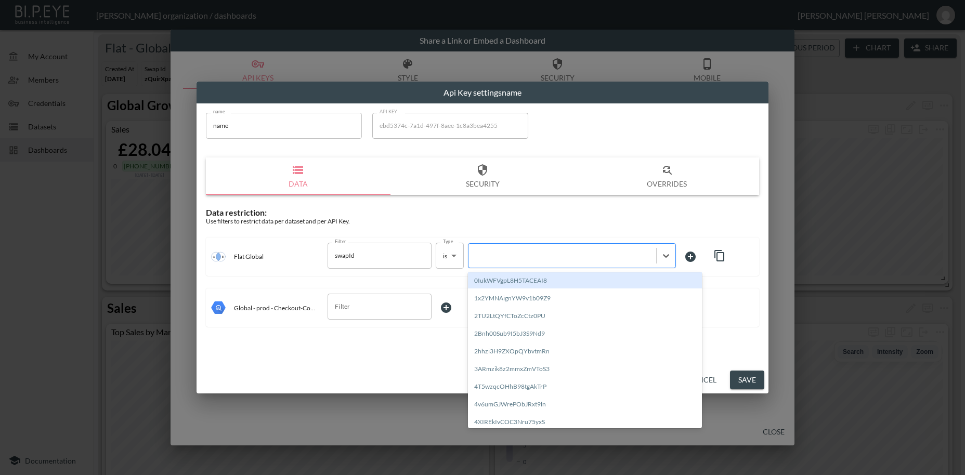
click at [529, 256] on div at bounding box center [562, 256] width 177 height 10
paste input "b2210d7b-9c07-43a0-9989-5a5fbe0a6129"
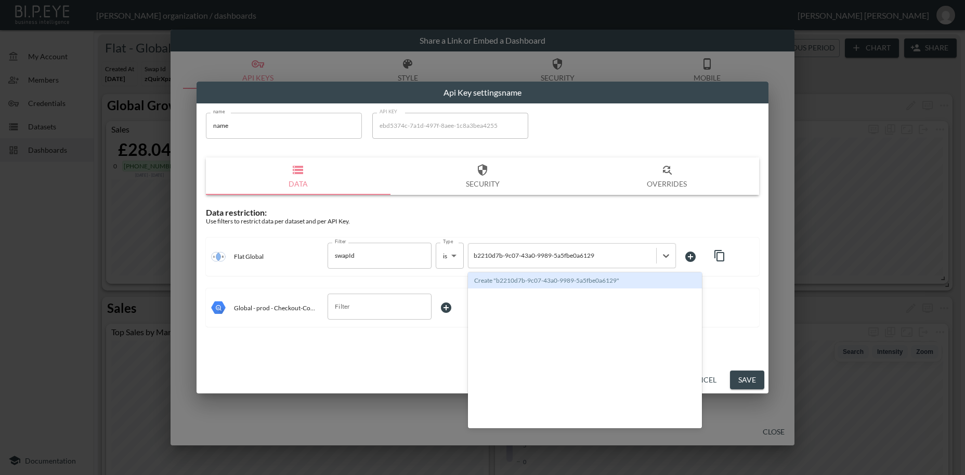
type input "b2210d7b-9c07-43a0-9989-5a5fbe0a6129"
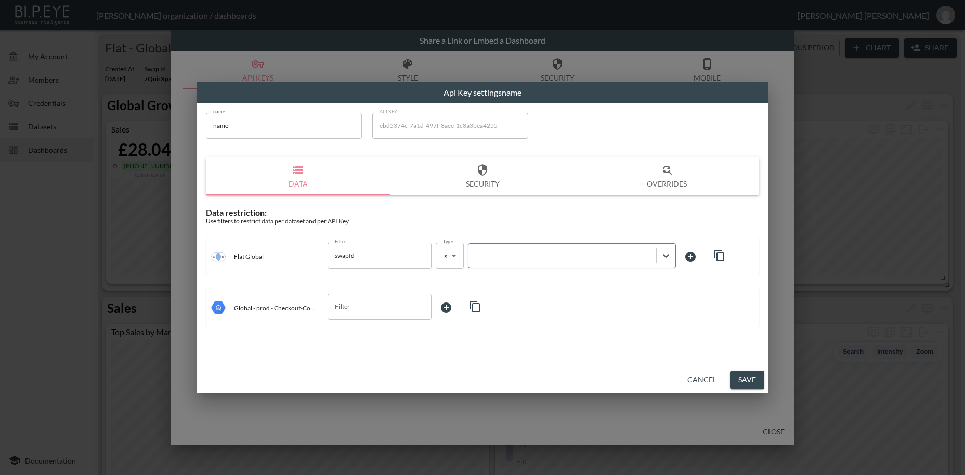
paste input "tJMT33K6nqoNAl4BaV2Z"
type input "tJMT33K6nqoNAl4BaV2Z"
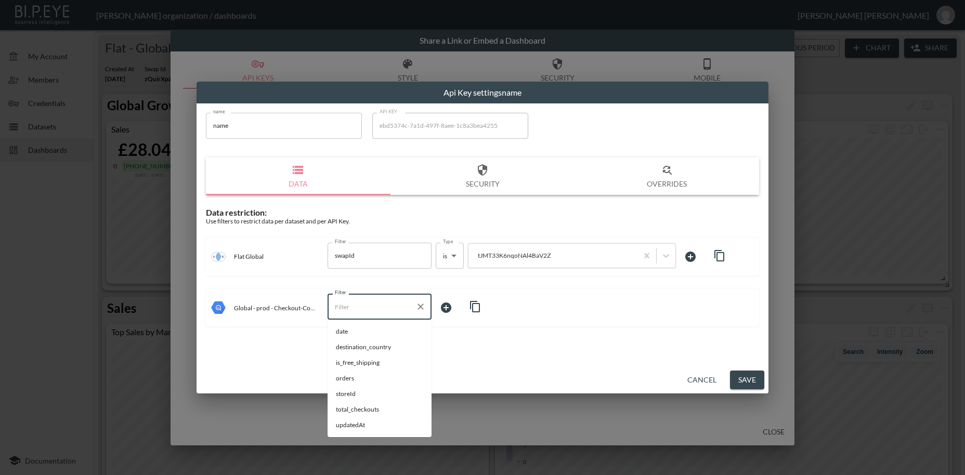
click at [379, 310] on input "Filter" at bounding box center [371, 307] width 79 height 17
click at [351, 396] on span "storeId" at bounding box center [379, 394] width 87 height 9
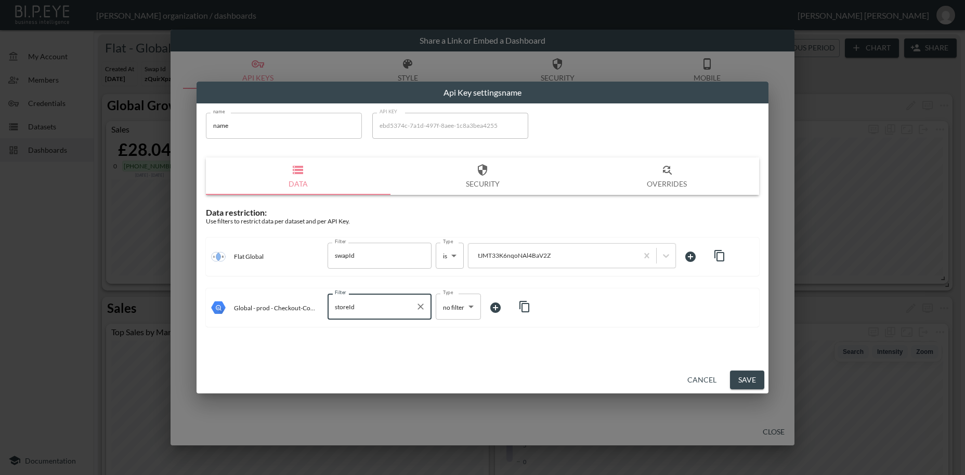
type input "storeId"
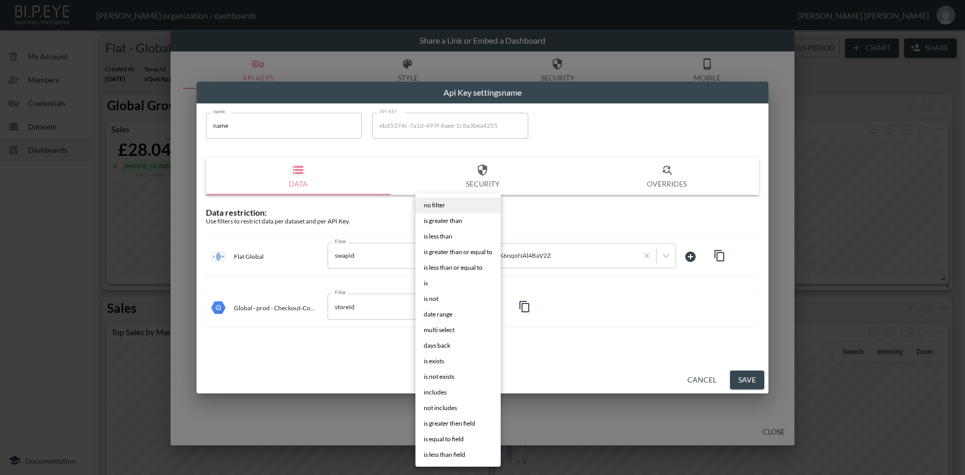
drag, startPoint x: 452, startPoint y: 310, endPoint x: 448, endPoint y: 313, distance: 5.5
click at [452, 310] on body "BI.P.EYE, Interactive Analytics Dashboards - app [PERSON_NAME] organization / d…" at bounding box center [482, 237] width 965 height 475
click at [433, 286] on li "is" at bounding box center [458, 284] width 85 height 16
type input "is"
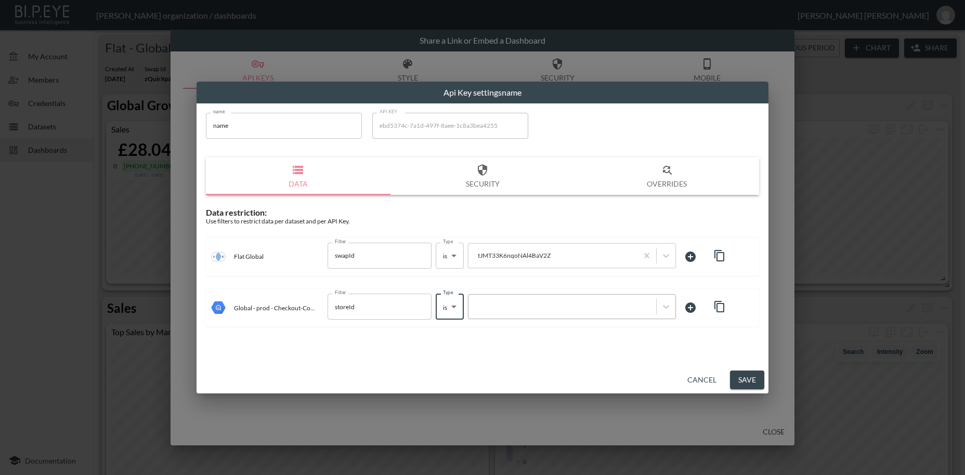
click at [546, 309] on div at bounding box center [562, 307] width 177 height 10
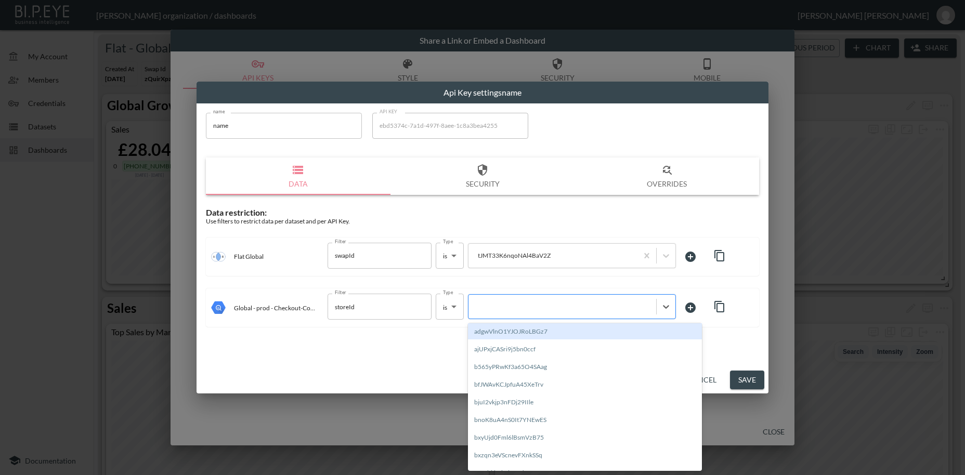
paste input "tJMT33K6nqoNAl4BaV2Z"
type input "tJMT33K6nqoNAl4BaV2Z"
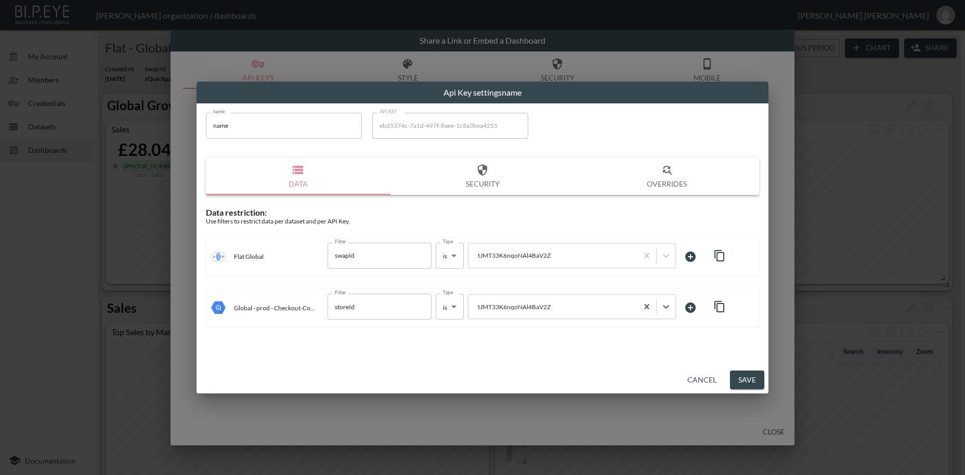
click at [225, 125] on input "name" at bounding box center [284, 126] width 156 height 26
paste input "[PERSON_NAME] Wellness"
type input "[PERSON_NAME] Wellness"
click at [749, 382] on button "Save" at bounding box center [747, 380] width 34 height 19
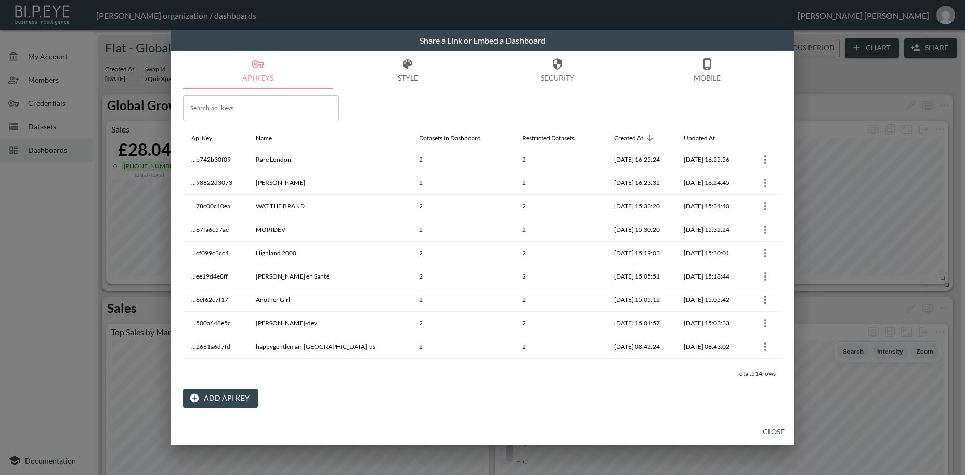
click at [234, 400] on button "Add API Key" at bounding box center [220, 398] width 75 height 19
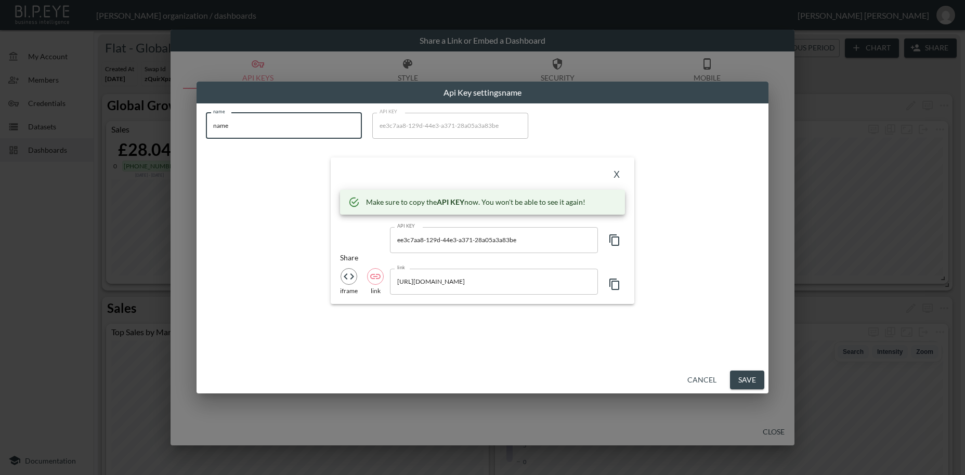
drag, startPoint x: 237, startPoint y: 121, endPoint x: 200, endPoint y: 118, distance: 37.1
click at [206, 118] on input "name" at bounding box center [284, 126] width 156 height 26
paste input "The Real [PERSON_NAME]"
type input "The Real [PERSON_NAME]"
click at [616, 242] on icon "button" at bounding box center [615, 240] width 12 height 12
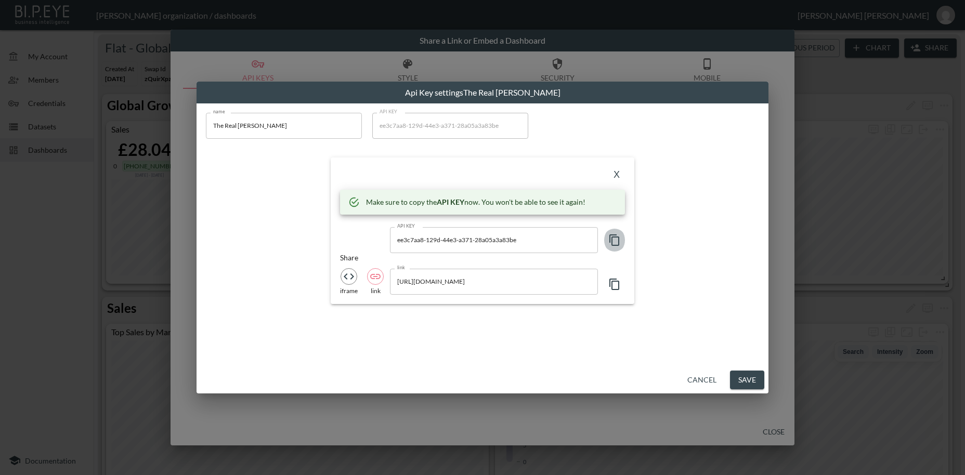
click at [615, 241] on icon "button" at bounding box center [615, 240] width 12 height 12
click at [616, 176] on button "X" at bounding box center [617, 175] width 17 height 17
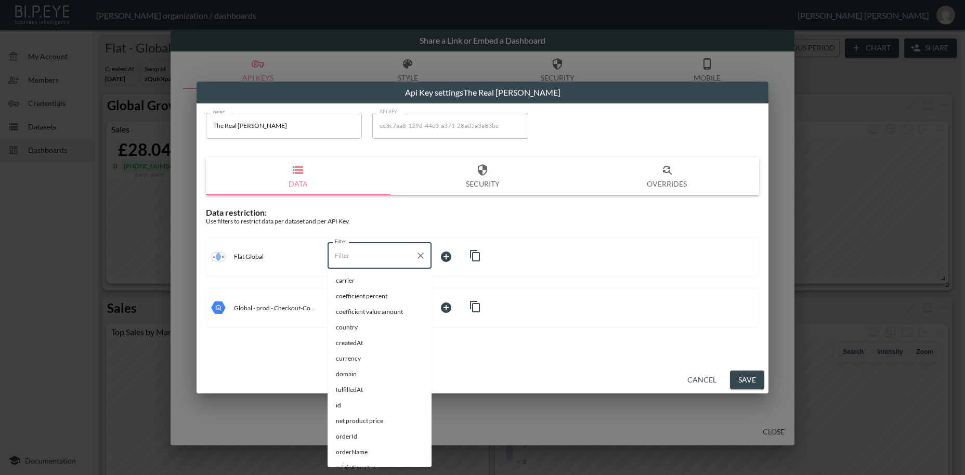
click at [347, 252] on input "Filter" at bounding box center [371, 256] width 79 height 17
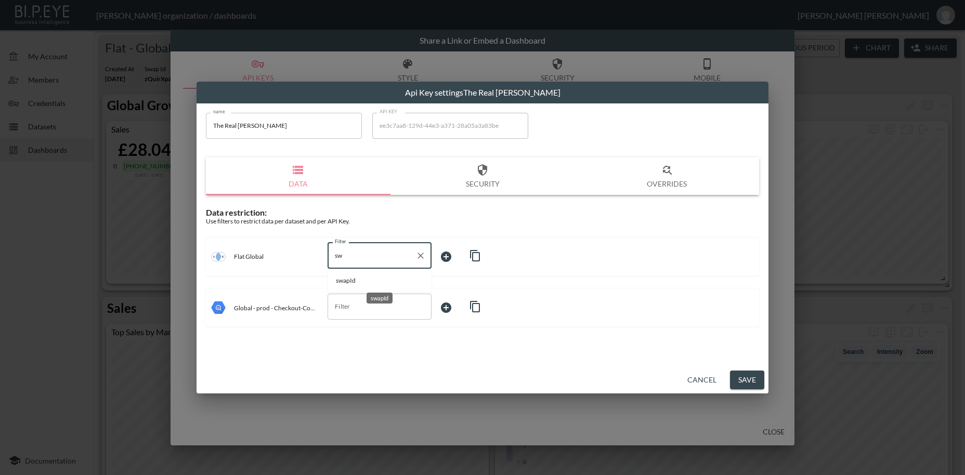
click at [345, 285] on span "swapId" at bounding box center [379, 280] width 87 height 9
type input "swapId"
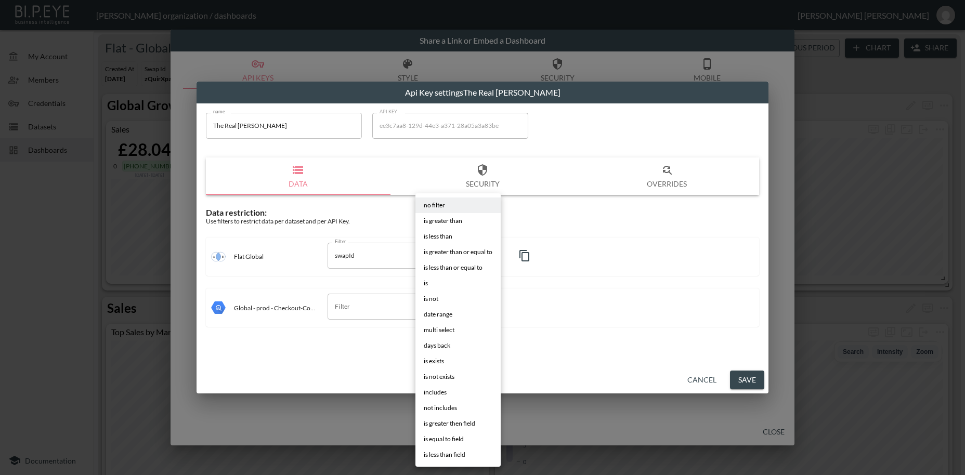
click at [444, 261] on body "BI.P.EYE, Interactive Analytics Dashboards - app [PERSON_NAME] organization / d…" at bounding box center [482, 237] width 965 height 475
click at [430, 285] on li "is" at bounding box center [458, 284] width 85 height 16
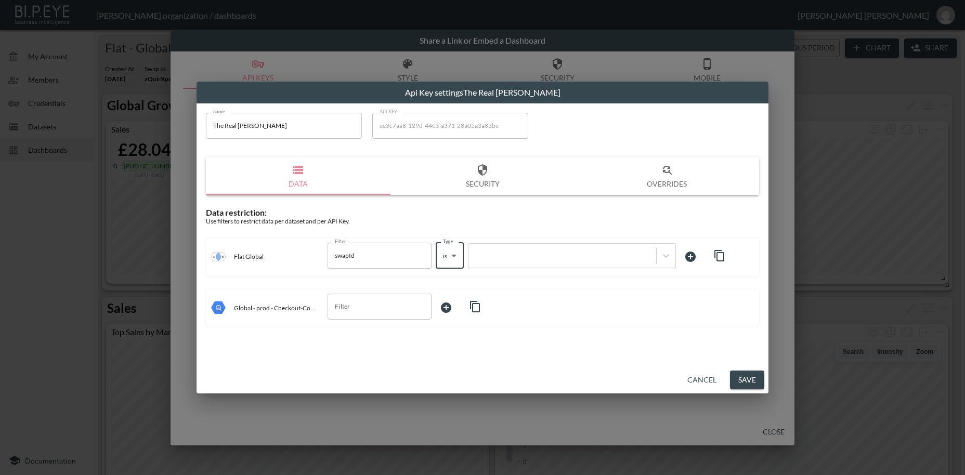
type input "is"
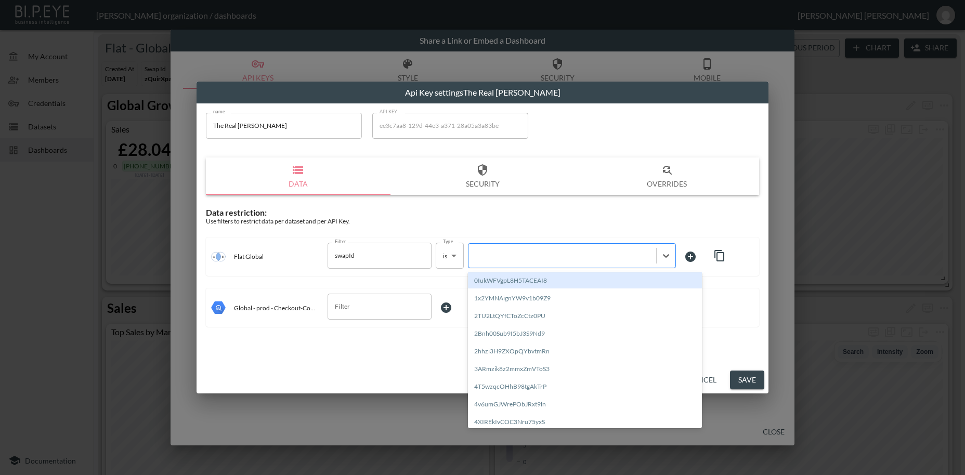
click at [551, 260] on div at bounding box center [562, 256] width 177 height 10
paste input "XdjDrrtnJD9pmnLDaBsc"
type input "XdjDrrtnJD9pmnLDaBsc"
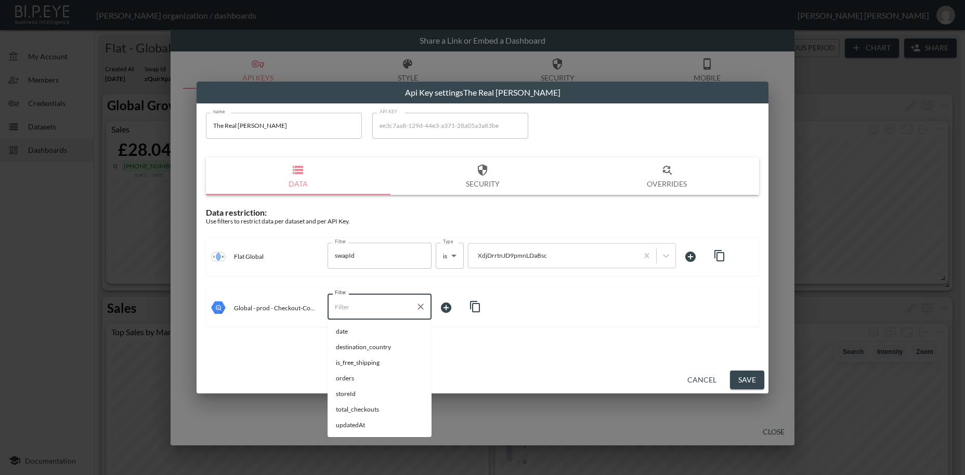
click at [373, 312] on input "Filter" at bounding box center [371, 307] width 79 height 17
click at [353, 395] on span "storeId" at bounding box center [379, 394] width 87 height 9
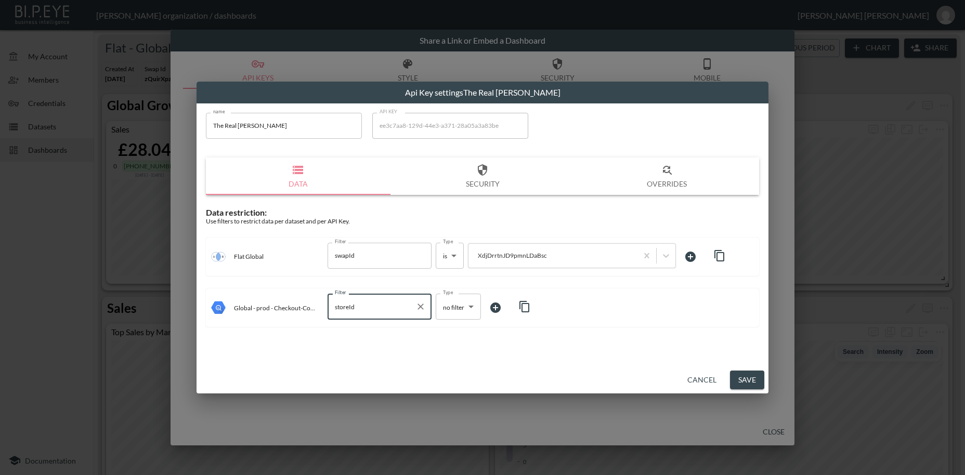
type input "storeId"
click at [453, 308] on body "BI.P.EYE, Interactive Analytics Dashboards - app [PERSON_NAME] organization / d…" at bounding box center [482, 237] width 965 height 475
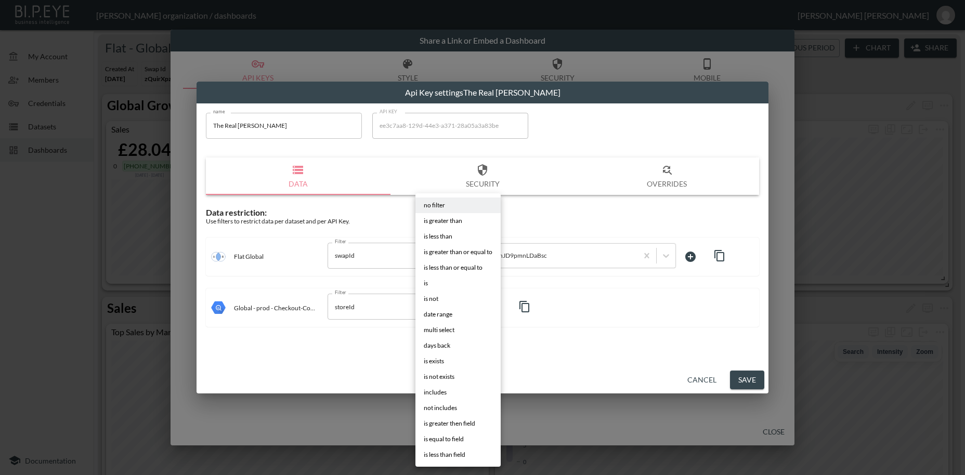
click at [431, 284] on li "is" at bounding box center [458, 284] width 85 height 16
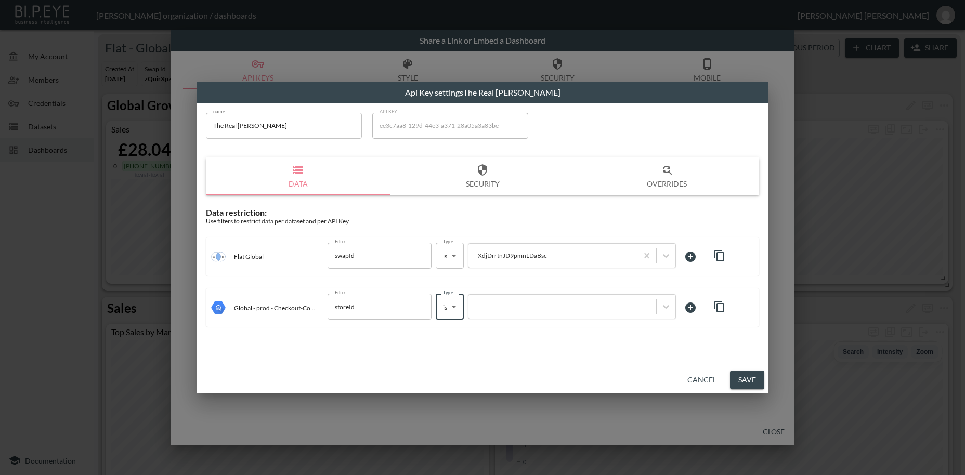
type input "is"
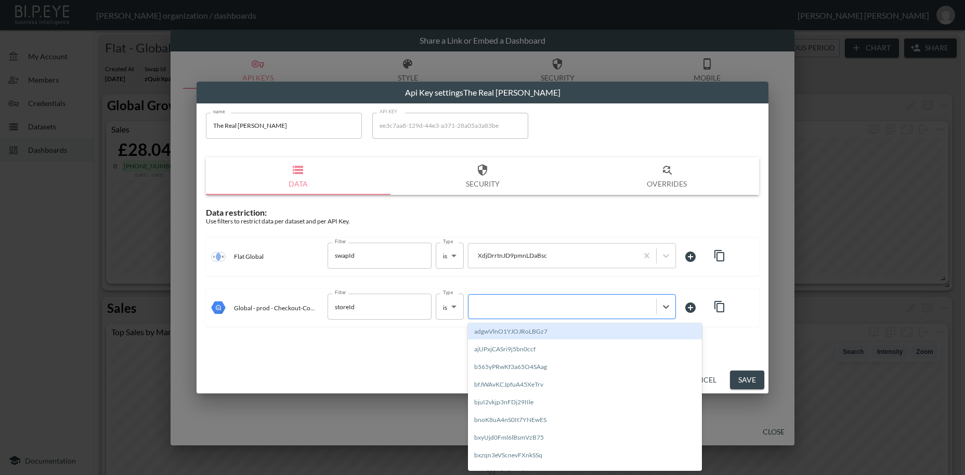
click at [538, 306] on div at bounding box center [562, 307] width 177 height 10
paste input "XdjDrrtnJD9pmnLDaBsc"
type input "XdjDrrtnJD9pmnLDaBsc"
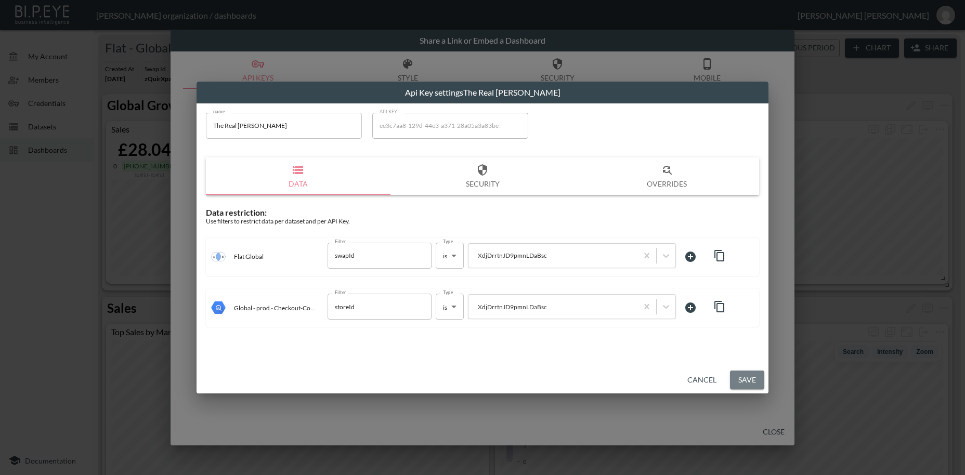
click at [742, 381] on button "Save" at bounding box center [747, 380] width 34 height 19
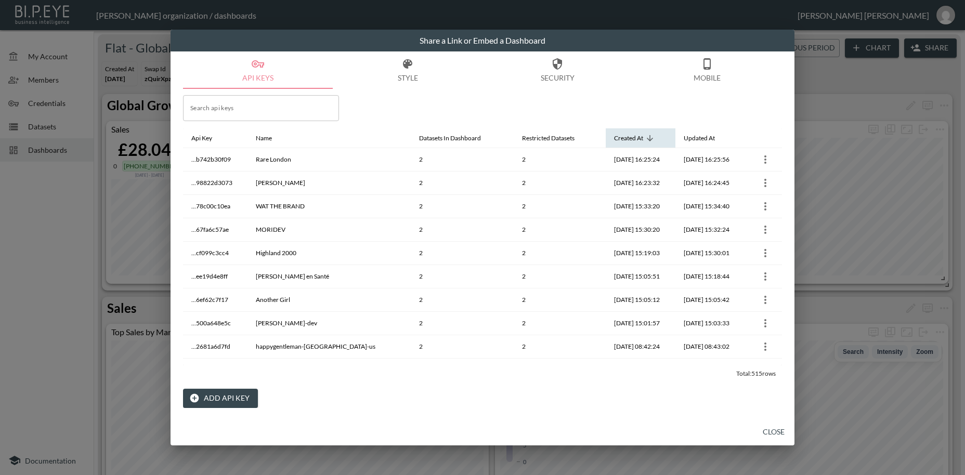
click at [647, 138] on icon at bounding box center [650, 138] width 6 height 6
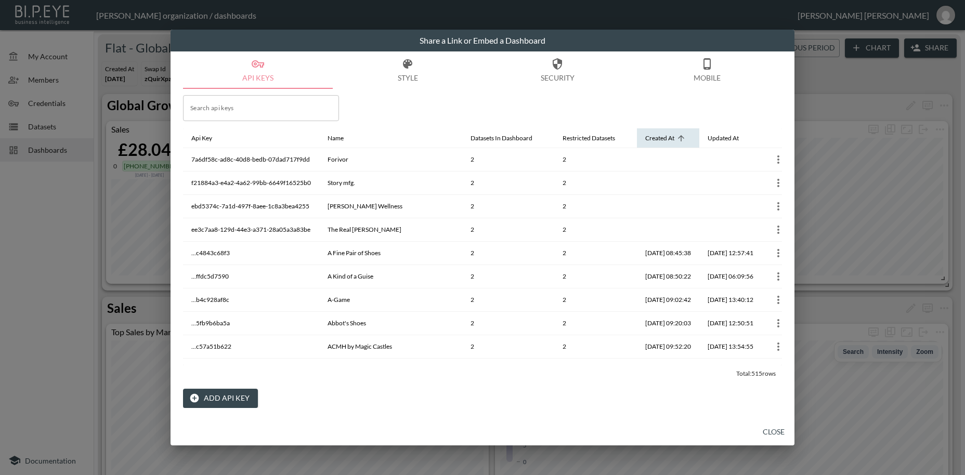
click at [678, 137] on icon at bounding box center [681, 138] width 6 height 6
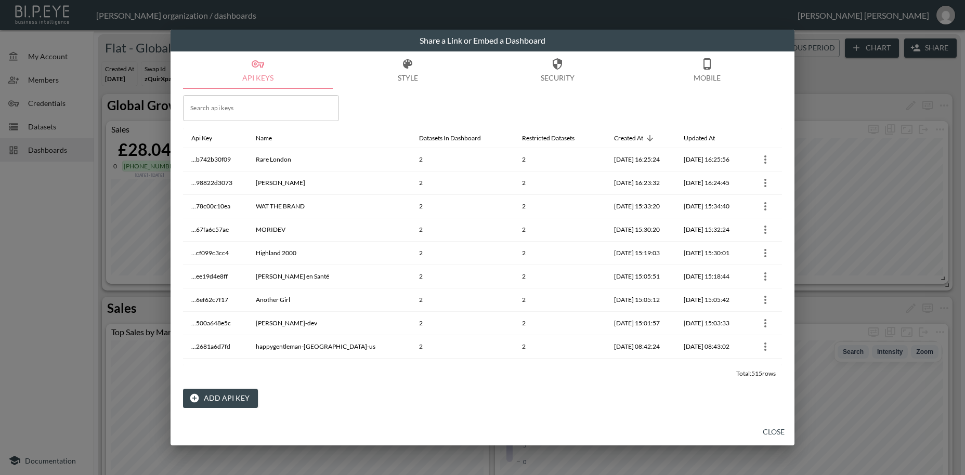
click at [225, 108] on input "Search api keys" at bounding box center [261, 108] width 156 height 26
paste input "The Real [PERSON_NAME]"
type input "The Real [PERSON_NAME]"
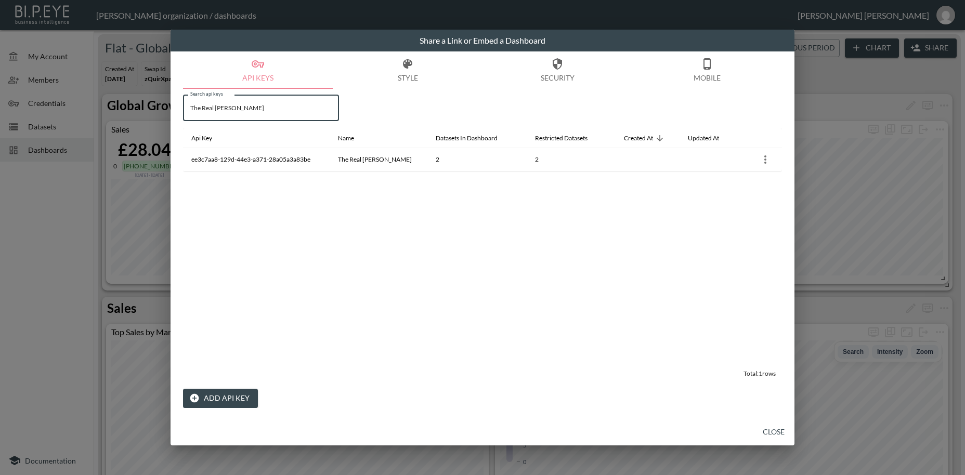
drag, startPoint x: 261, startPoint y: 110, endPoint x: 179, endPoint y: 104, distance: 82.4
click at [183, 104] on input "The Real [PERSON_NAME]" at bounding box center [261, 108] width 156 height 26
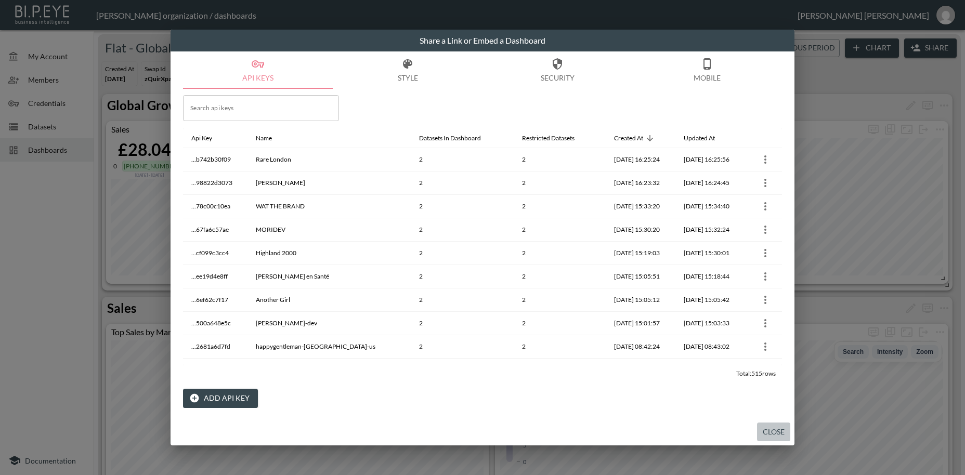
click at [775, 434] on button "Close" at bounding box center [773, 432] width 33 height 19
